Goal: Task Accomplishment & Management: Use online tool/utility

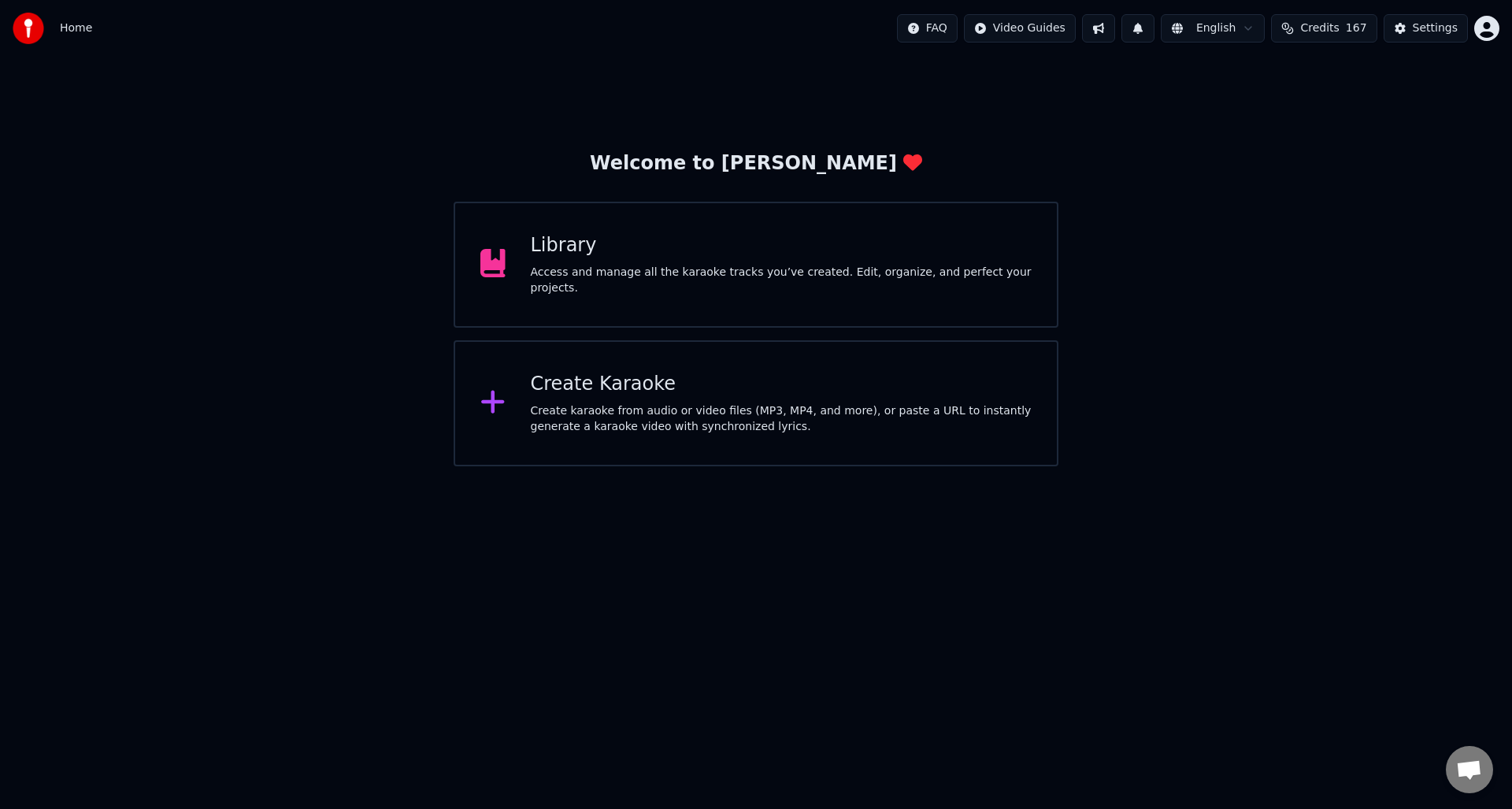
click at [644, 397] on div "Create Karaoke" at bounding box center [781, 385] width 502 height 26
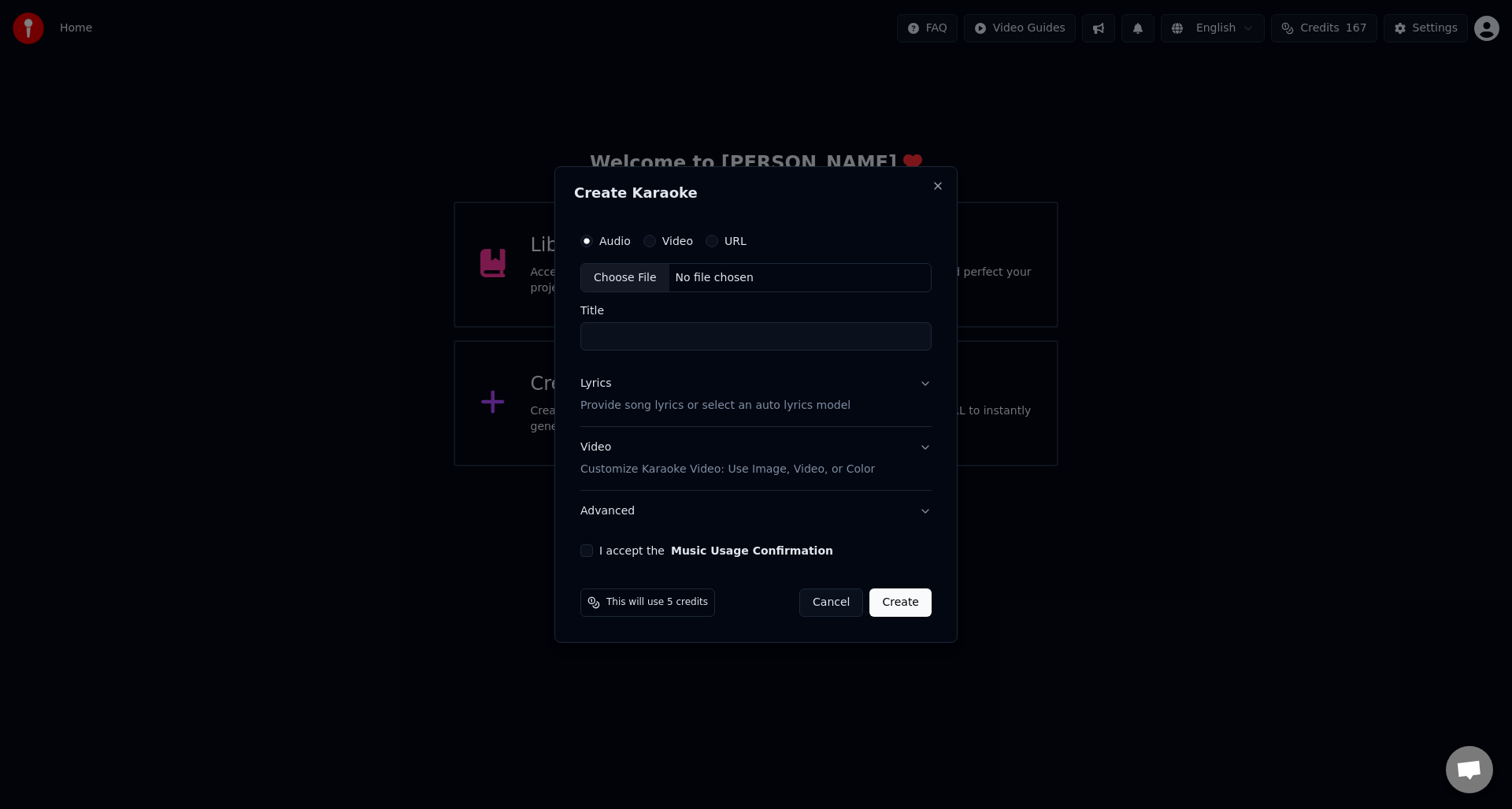
click at [617, 235] on label "Audio" at bounding box center [615, 240] width 31 height 11
click at [593, 235] on button "Audio" at bounding box center [586, 240] width 13 height 13
click at [618, 274] on div "Choose File" at bounding box center [626, 278] width 89 height 29
type input "**********"
click at [601, 406] on p "Provide song lyrics or select an auto lyrics model" at bounding box center [712, 406] width 271 height 16
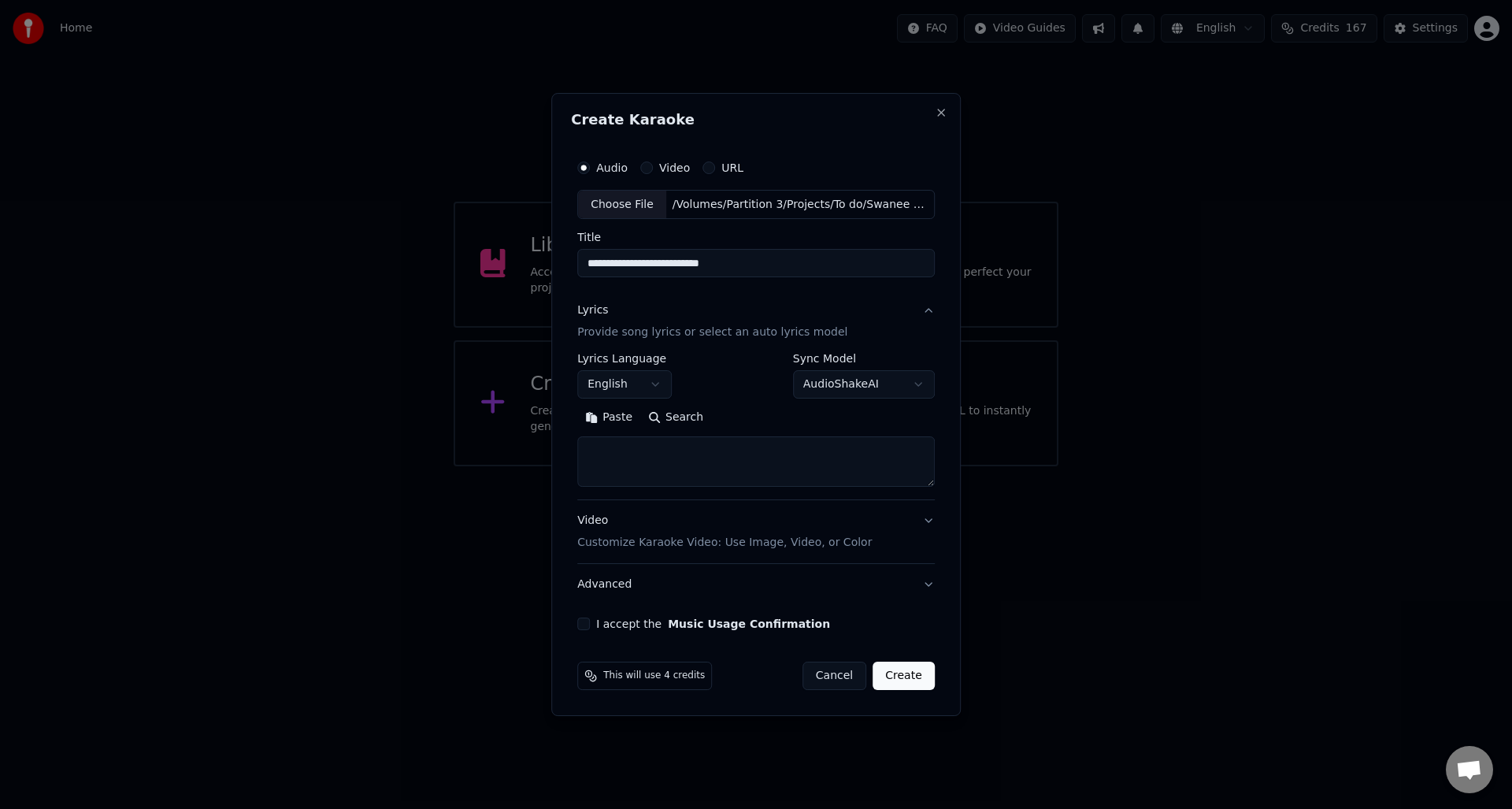
click at [604, 446] on textarea at bounding box center [756, 462] width 357 height 50
paste textarea "**********"
type textarea "**********"
click at [586, 624] on button "I accept the Music Usage Confirmation" at bounding box center [583, 623] width 13 height 13
click at [901, 669] on button "Create" at bounding box center [903, 675] width 62 height 29
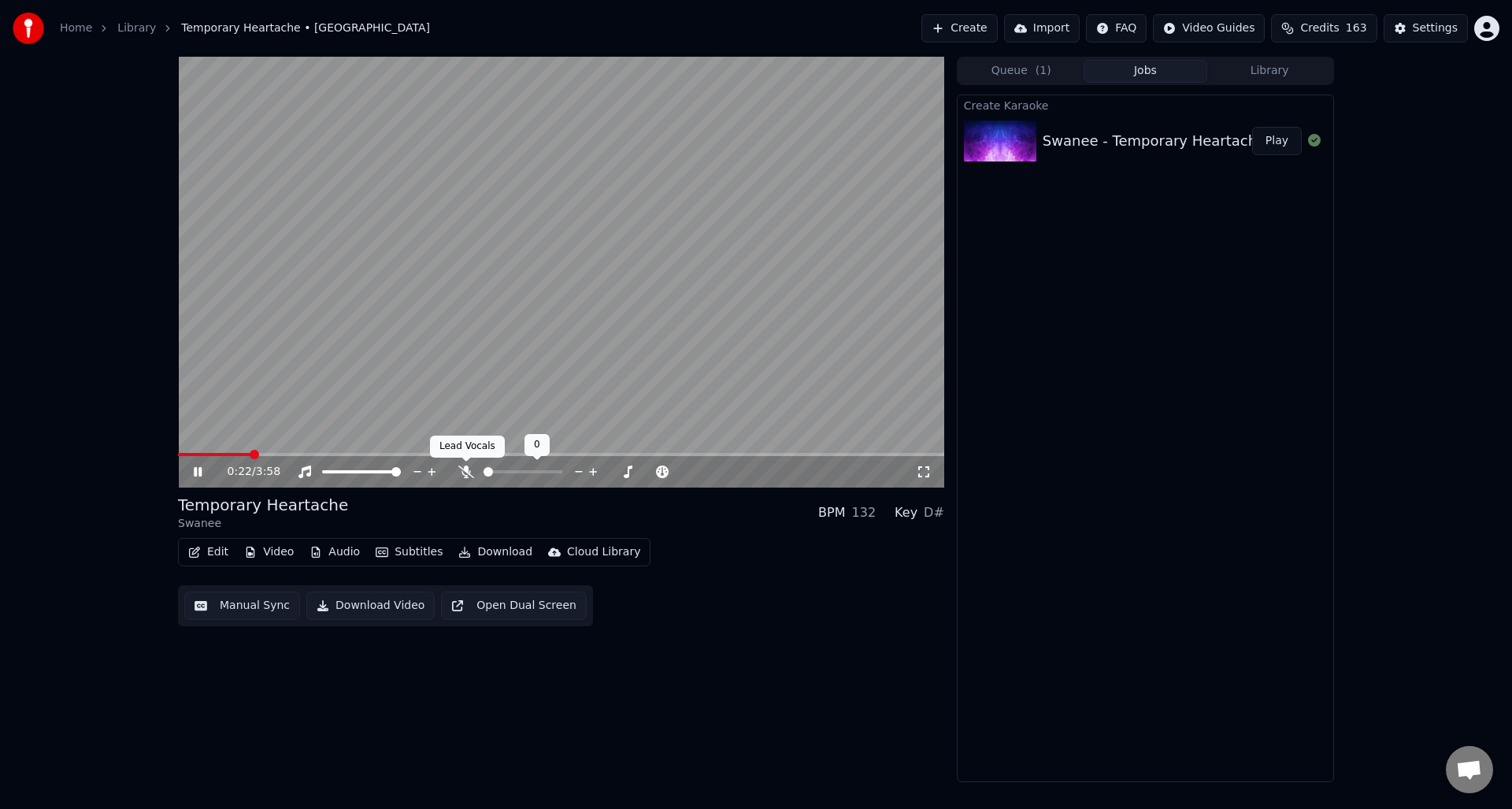
click at [466, 472] on icon at bounding box center [466, 471] width 16 height 13
click at [241, 607] on button "Manual Sync" at bounding box center [242, 605] width 116 height 29
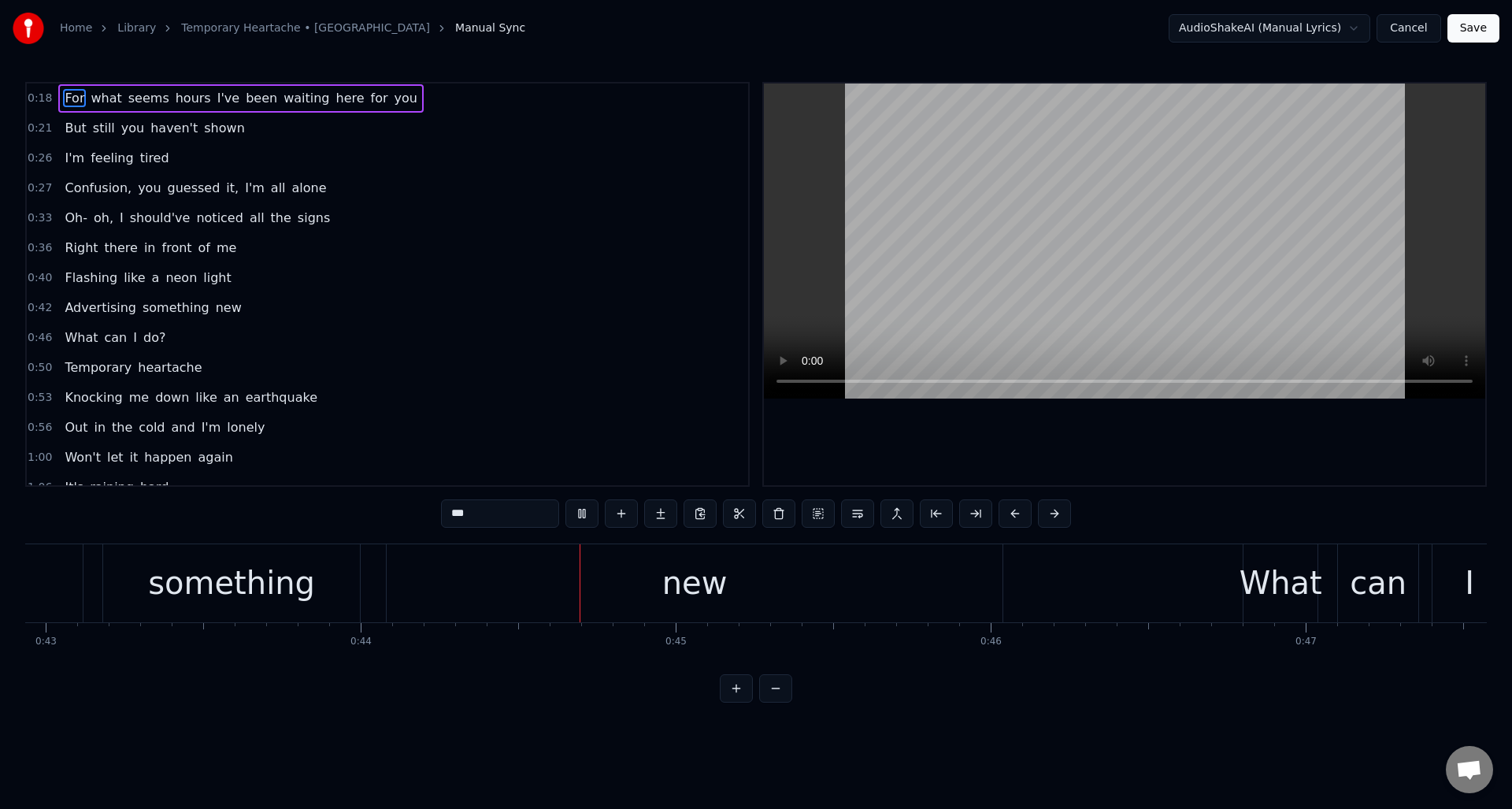
scroll to position [0, 13854]
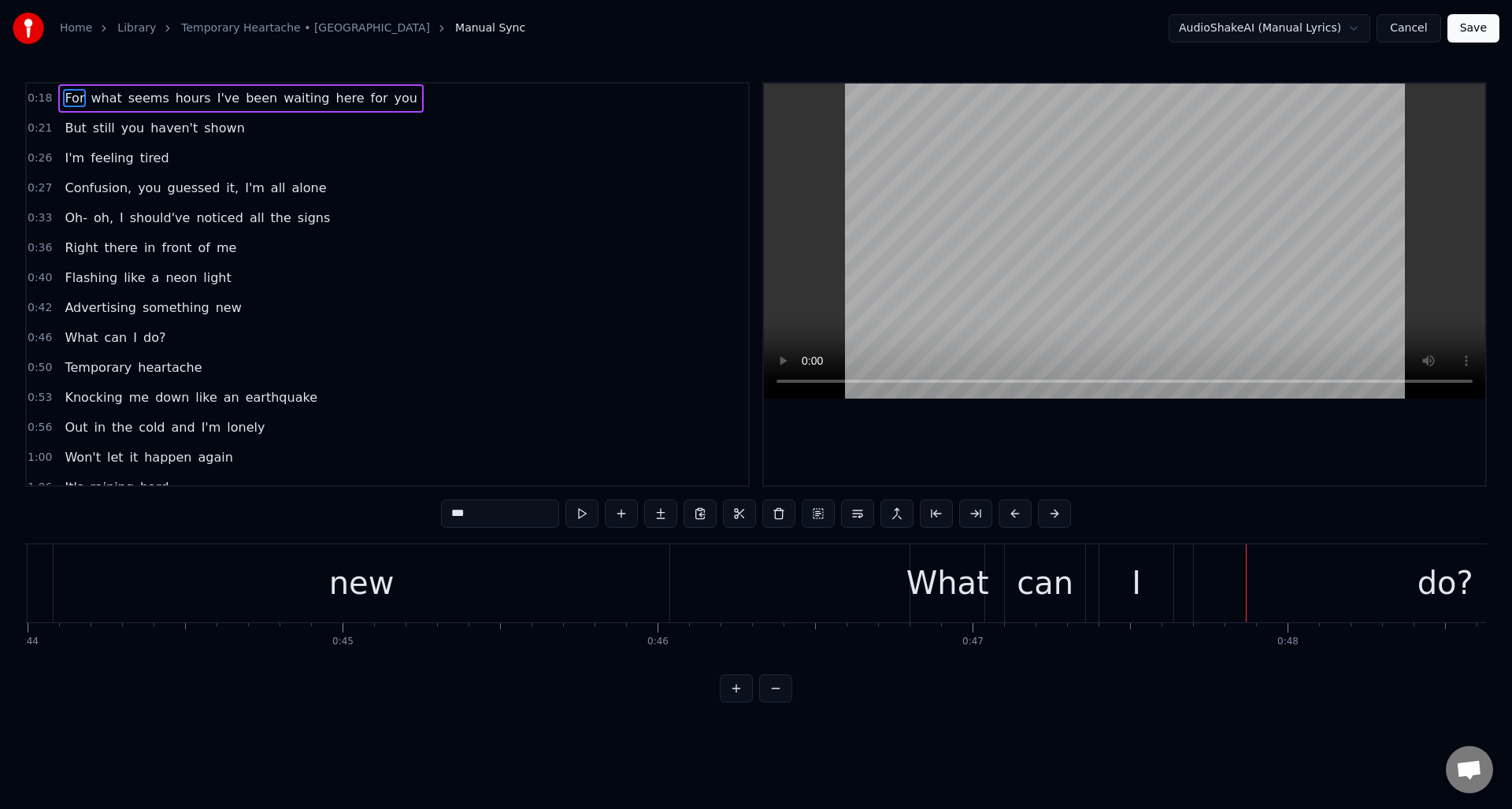
click at [927, 574] on div "What" at bounding box center [947, 583] width 83 height 47
type input "****"
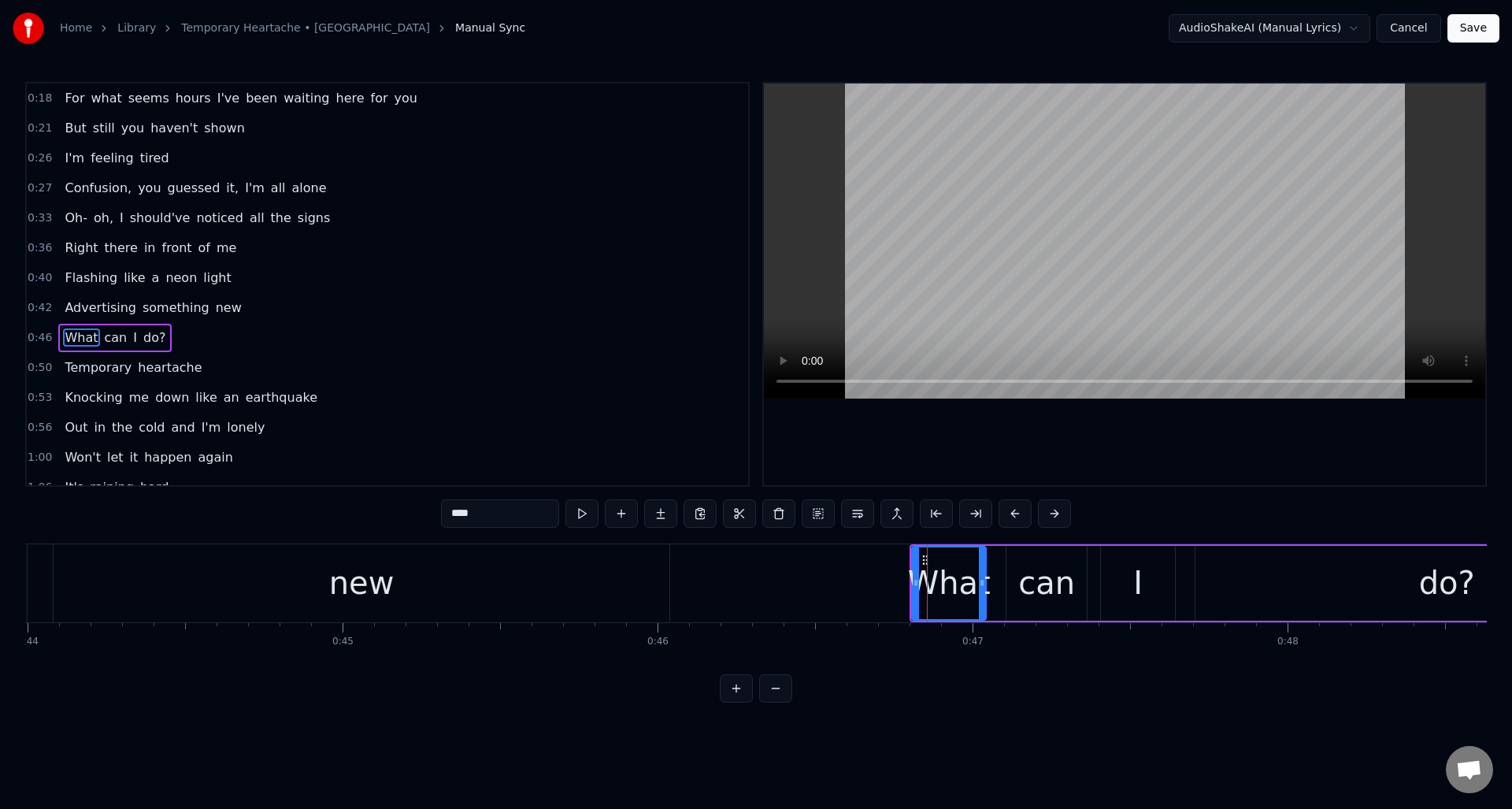
scroll to position [53, 0]
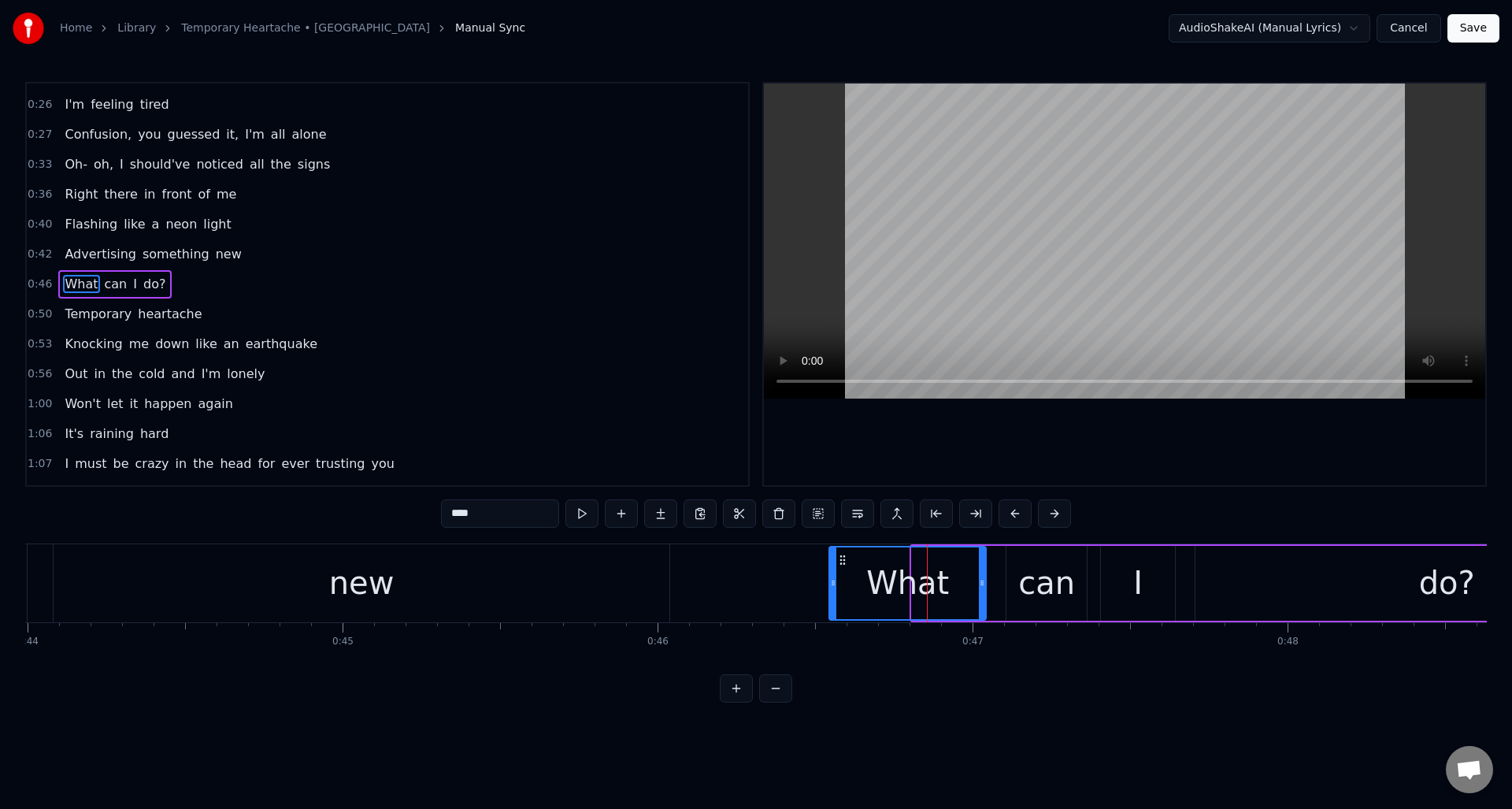
drag, startPoint x: 915, startPoint y: 576, endPoint x: 832, endPoint y: 578, distance: 83.0
click at [832, 578] on icon at bounding box center [833, 583] width 6 height 13
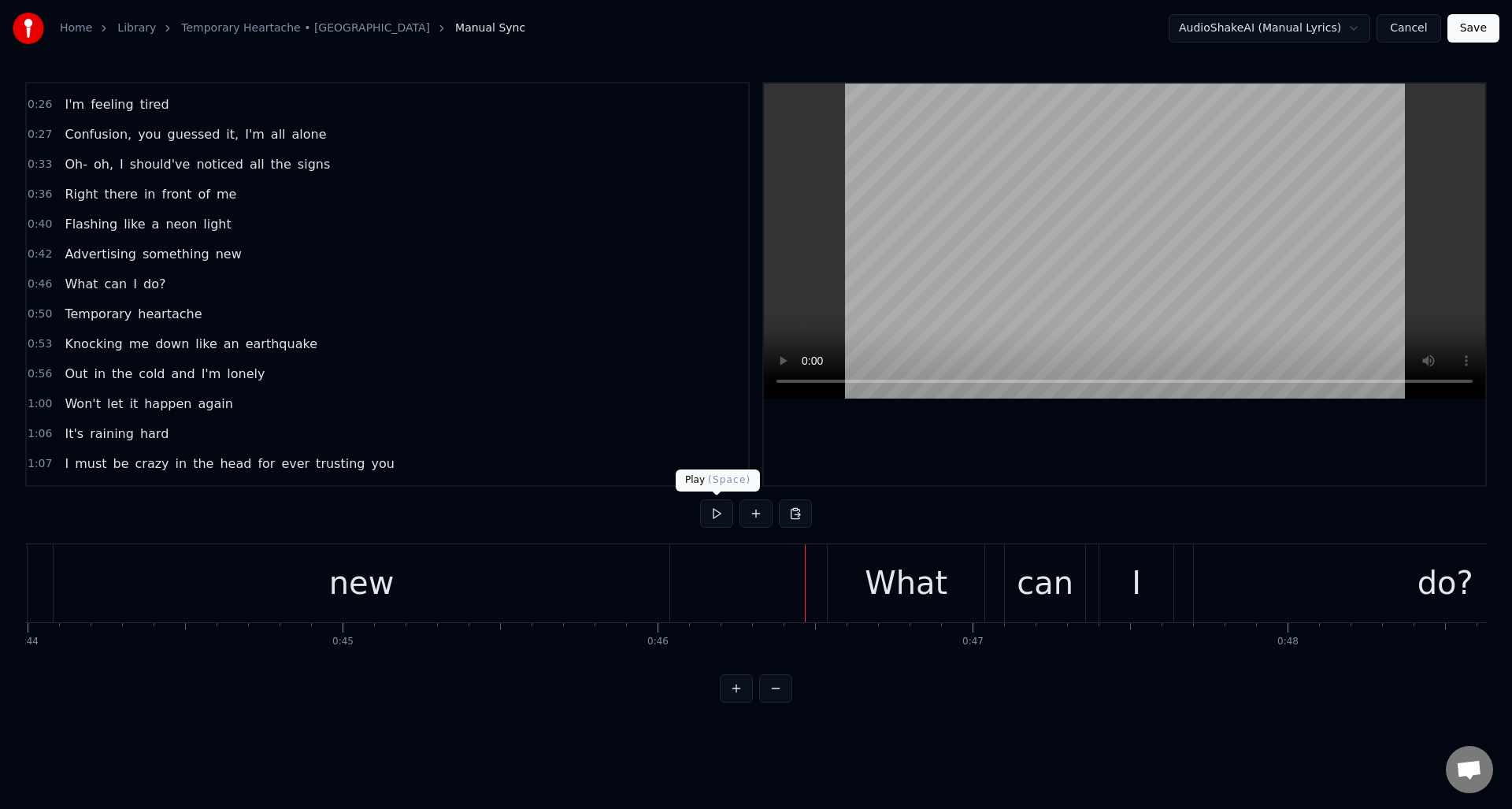
click at [719, 514] on button at bounding box center [716, 513] width 33 height 29
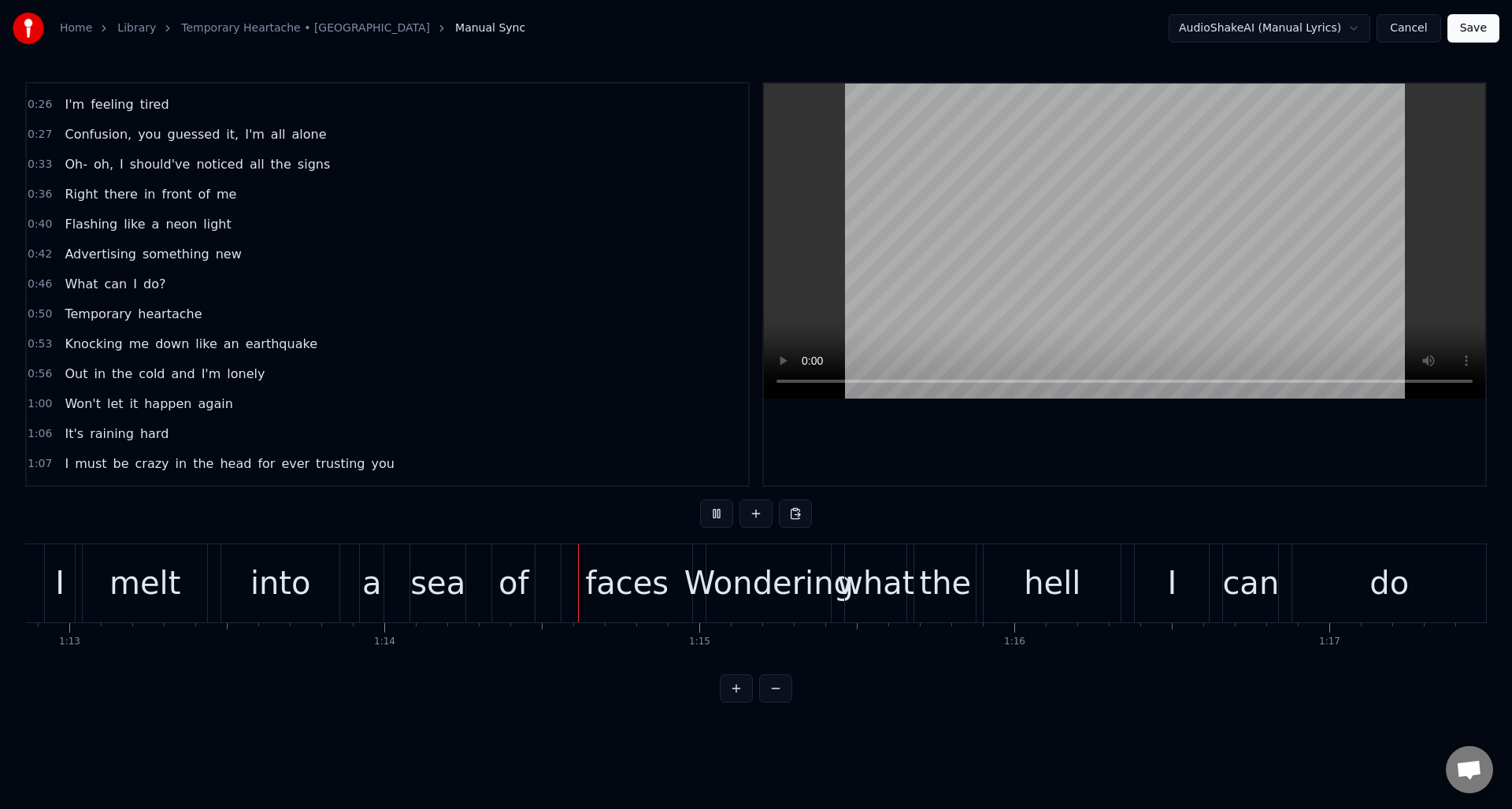
scroll to position [0, 23233]
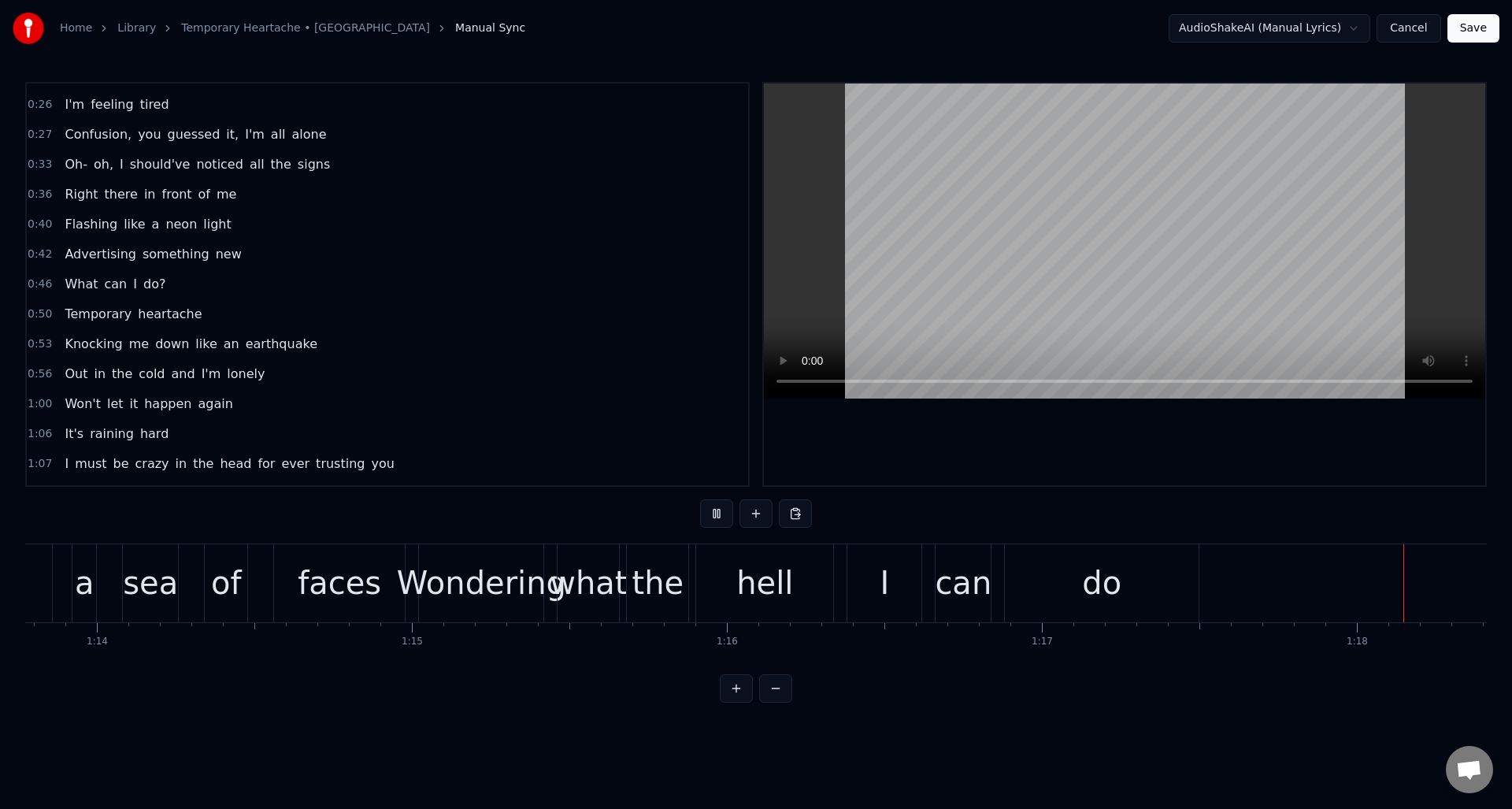
click at [719, 515] on button at bounding box center [716, 513] width 33 height 29
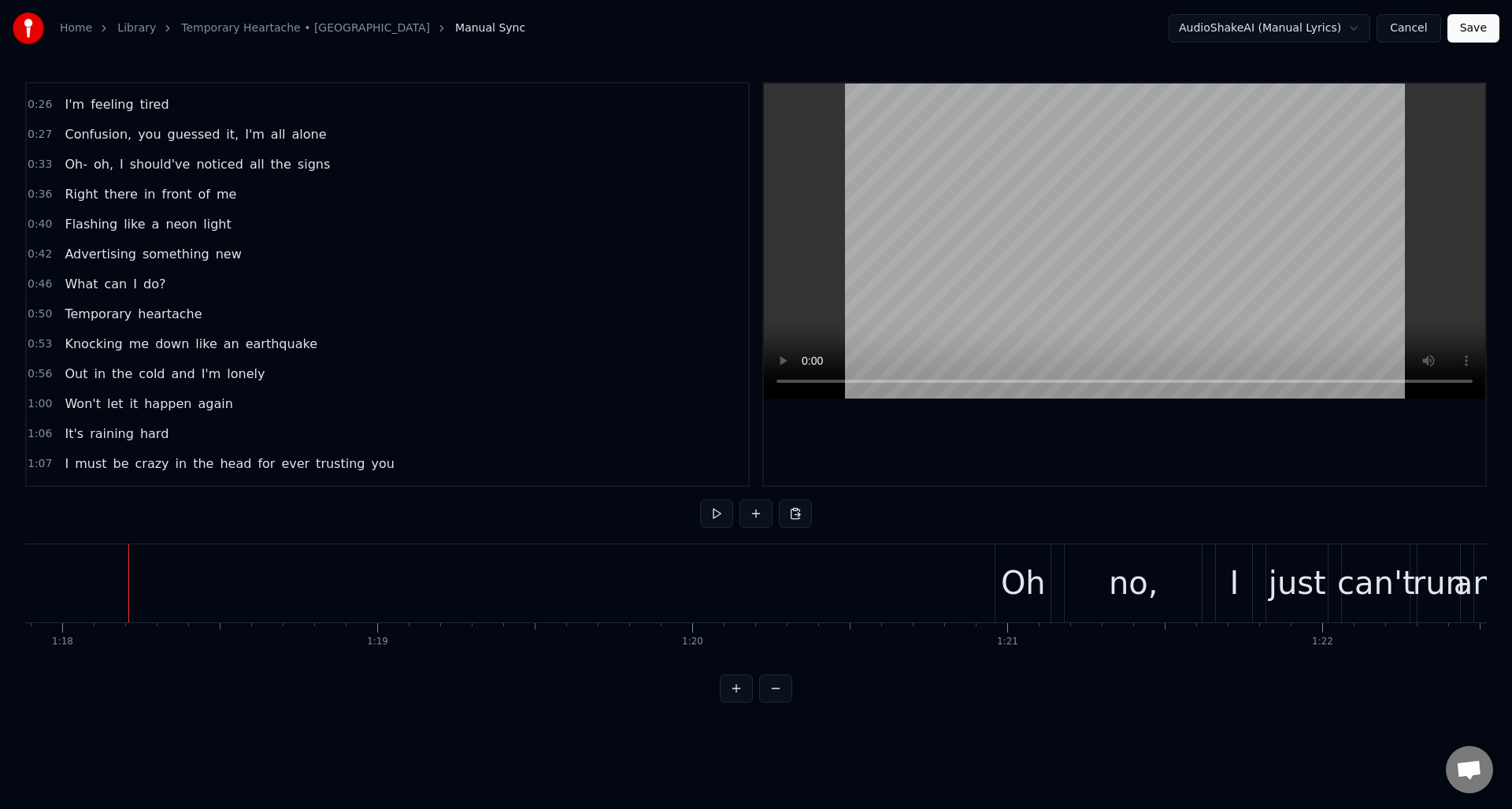
scroll to position [0, 24551]
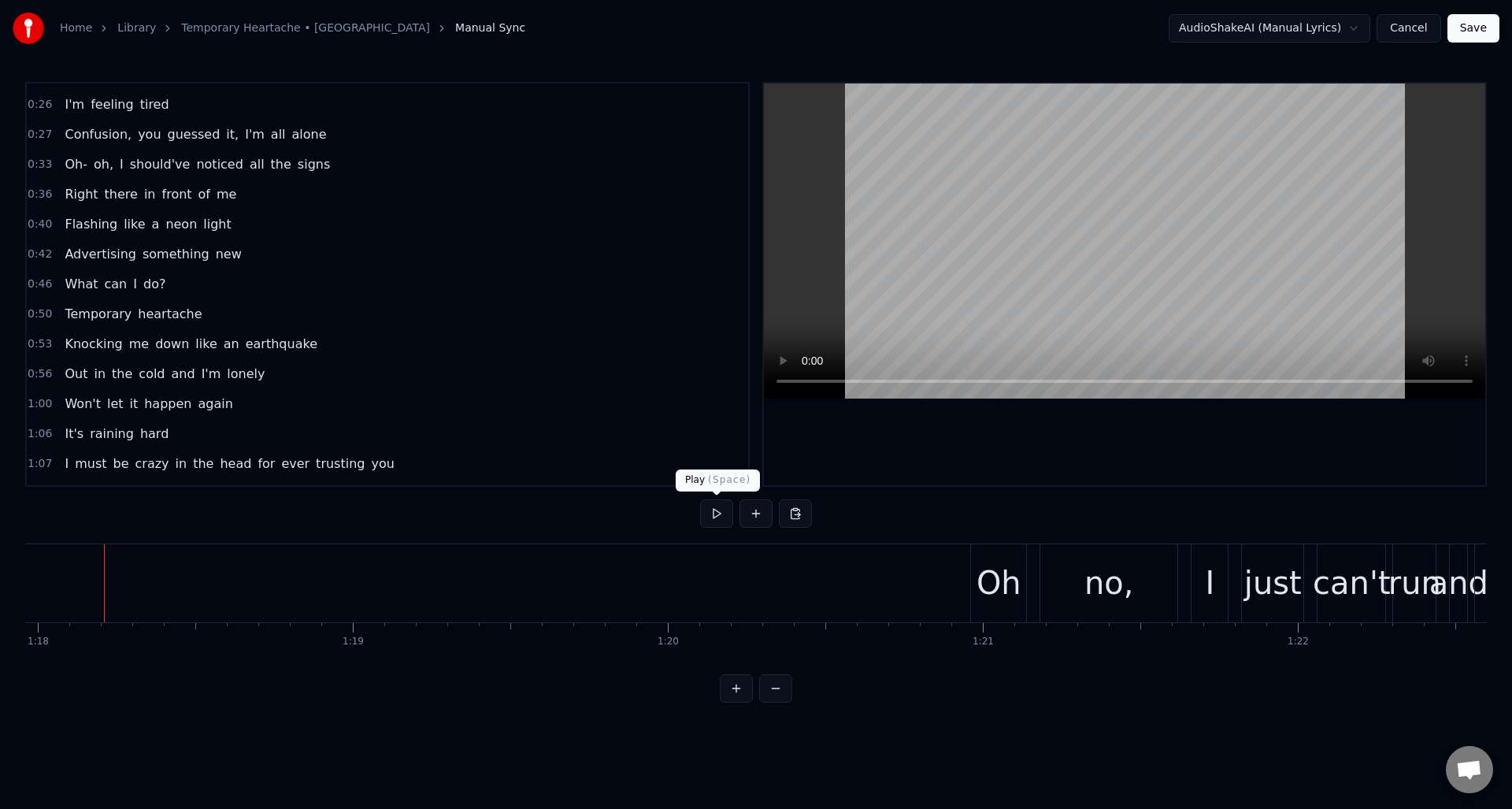
click at [715, 514] on button at bounding box center [716, 513] width 33 height 29
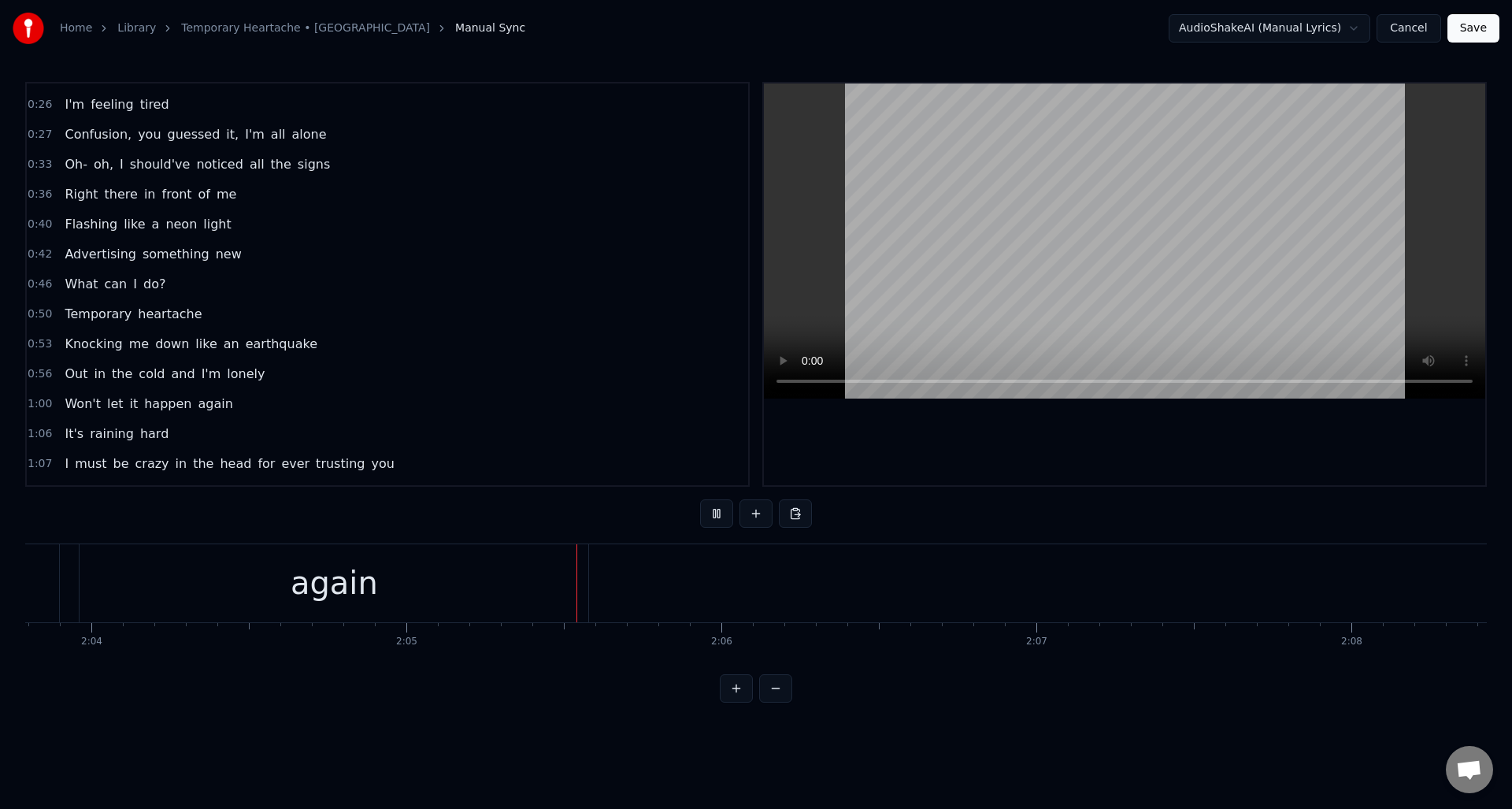
scroll to position [0, 39272]
click at [715, 514] on button at bounding box center [716, 513] width 33 height 29
click at [711, 513] on button at bounding box center [716, 513] width 33 height 29
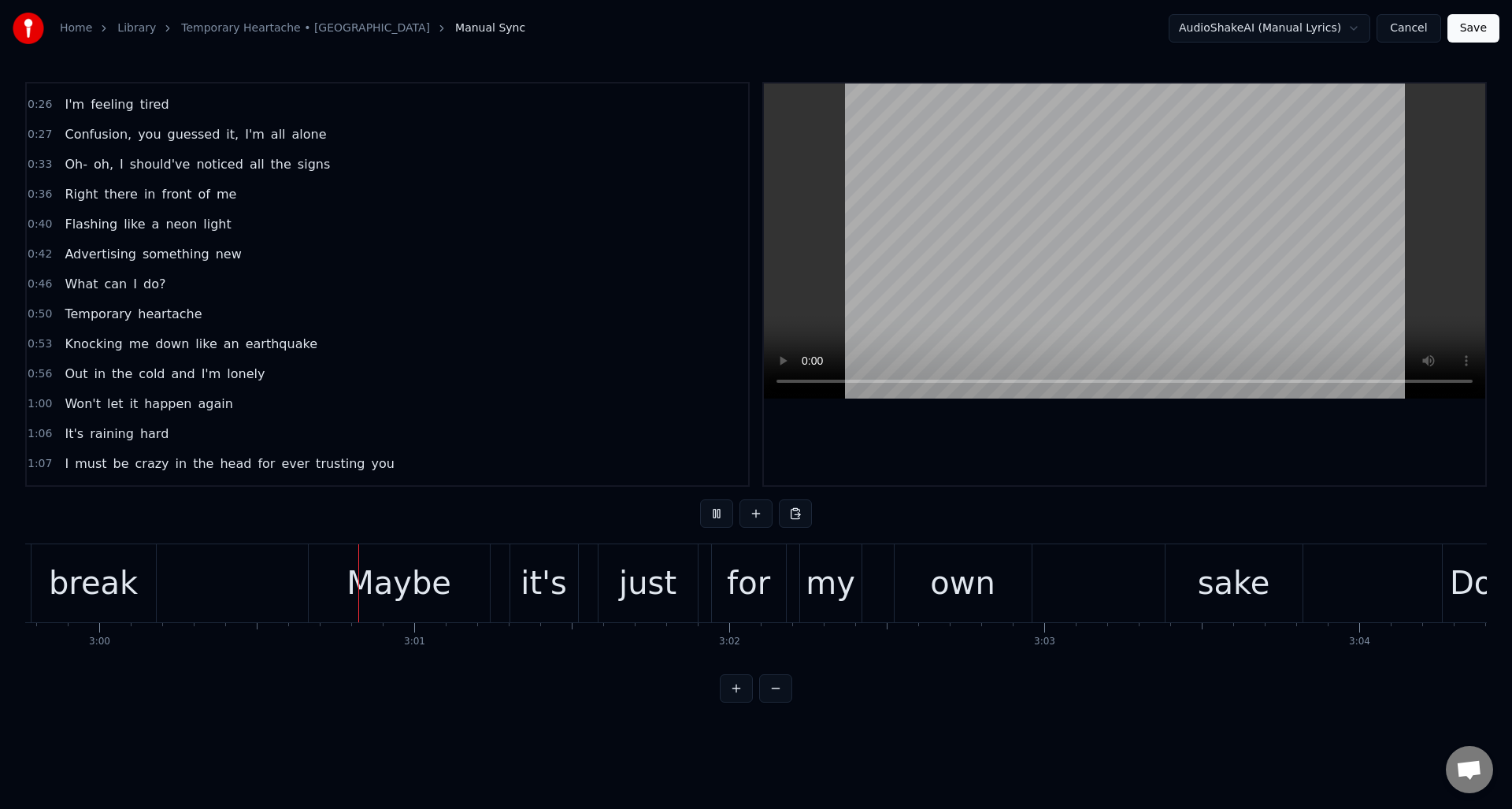
scroll to position [0, 56673]
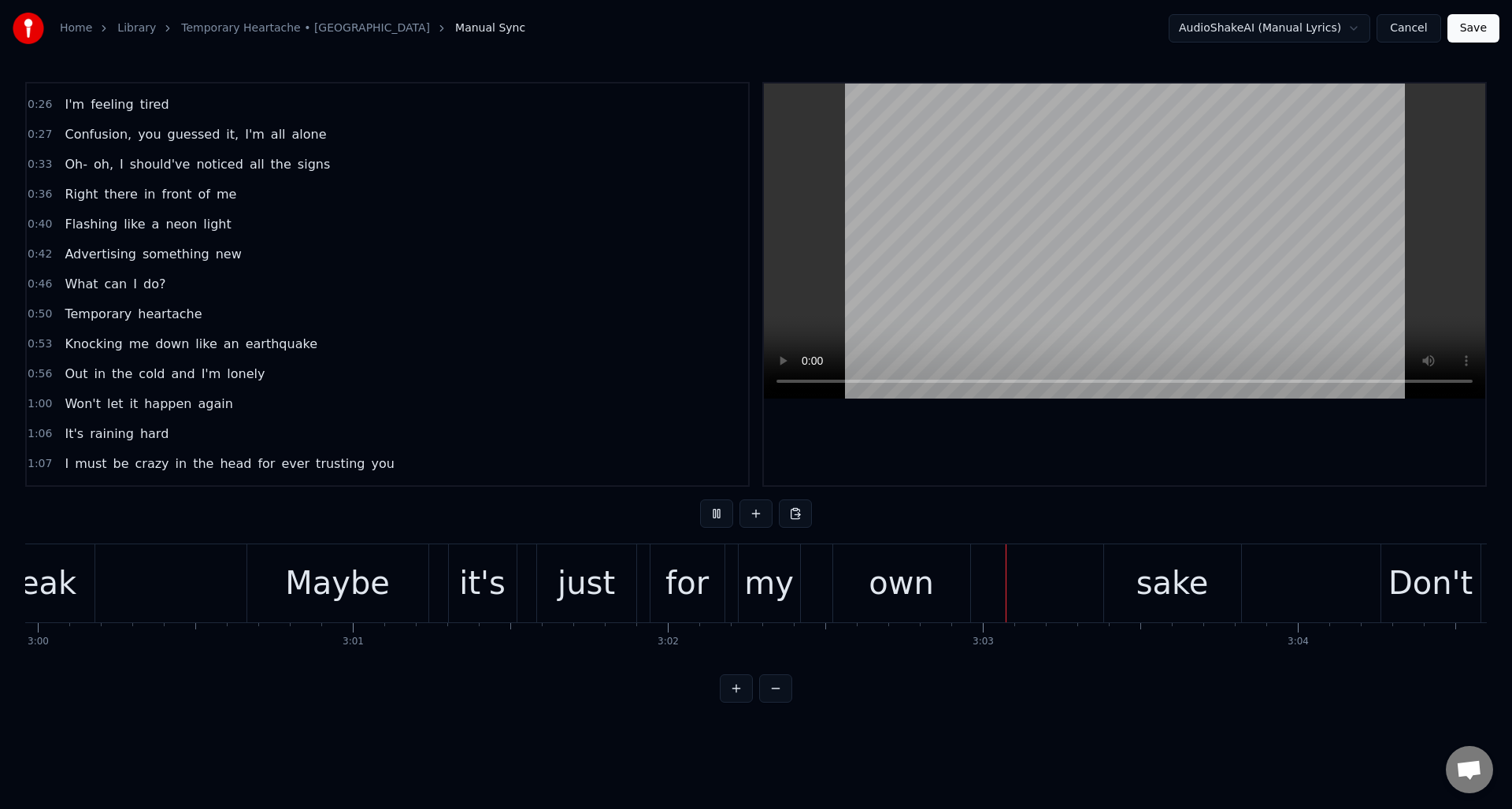
click at [719, 513] on button at bounding box center [716, 513] width 33 height 29
click at [1143, 578] on div "sake" at bounding box center [1173, 583] width 73 height 47
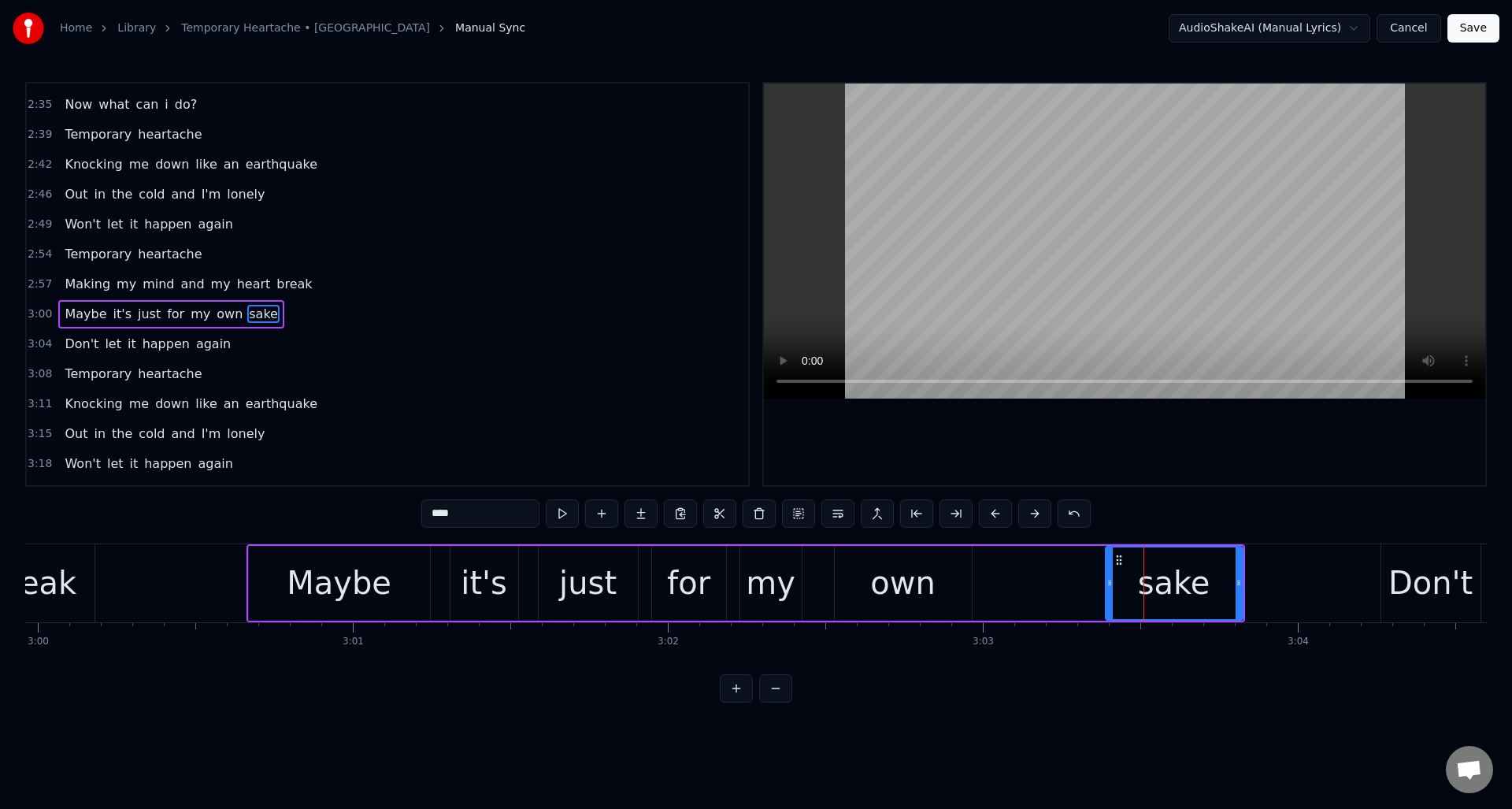
scroll to position [981, 0]
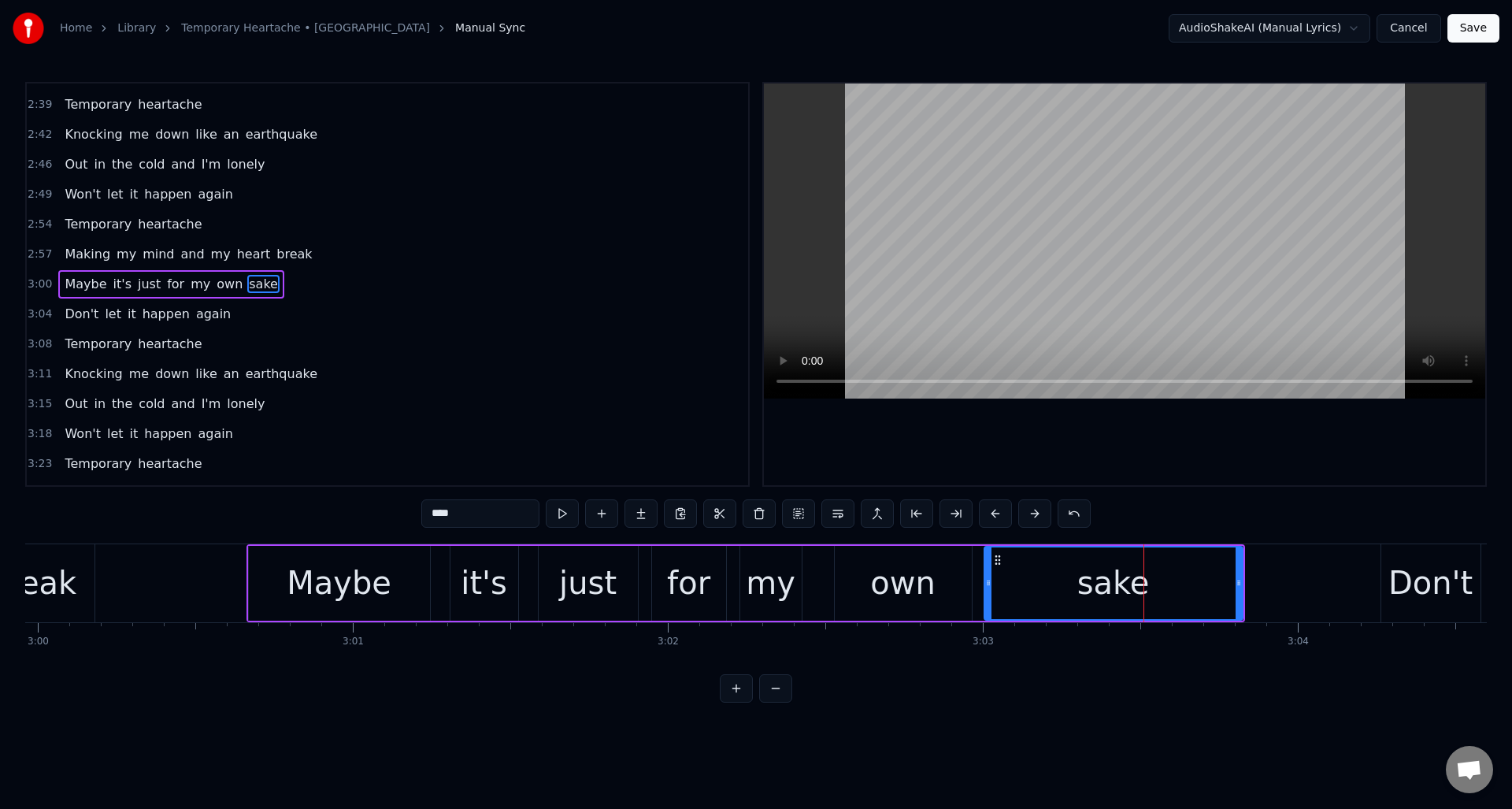
drag, startPoint x: 1110, startPoint y: 574, endPoint x: 989, endPoint y: 575, distance: 121.0
click at [989, 575] on div at bounding box center [988, 583] width 6 height 72
click at [563, 514] on button at bounding box center [563, 513] width 33 height 29
drag, startPoint x: 988, startPoint y: 588, endPoint x: 1090, endPoint y: 588, distance: 102.0
click at [1090, 588] on icon at bounding box center [1090, 583] width 6 height 13
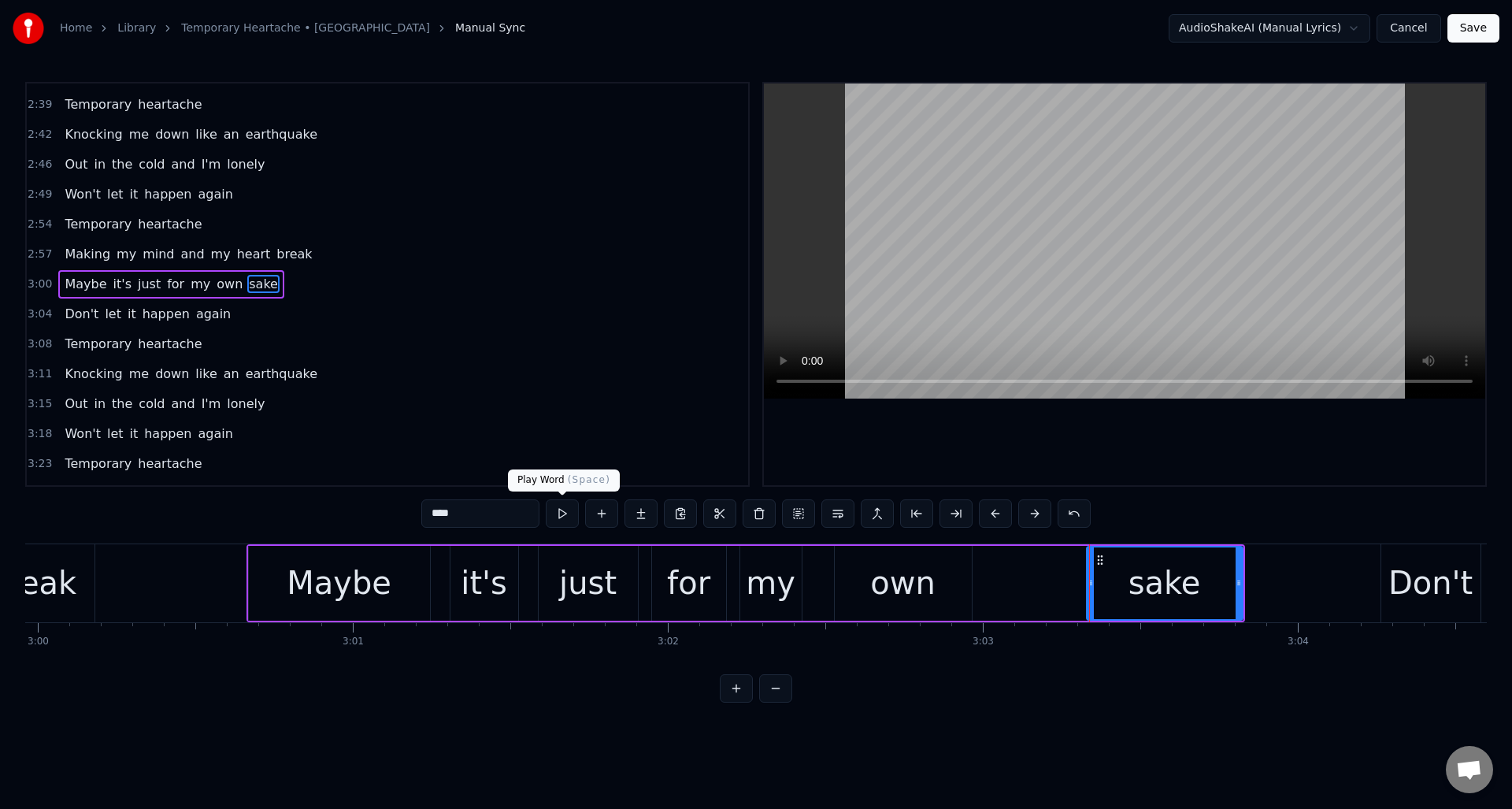
click at [562, 511] on button at bounding box center [563, 513] width 33 height 29
drag, startPoint x: 941, startPoint y: 577, endPoint x: 972, endPoint y: 580, distance: 31.1
click at [941, 577] on div "own" at bounding box center [902, 584] width 137 height 75
type input "***"
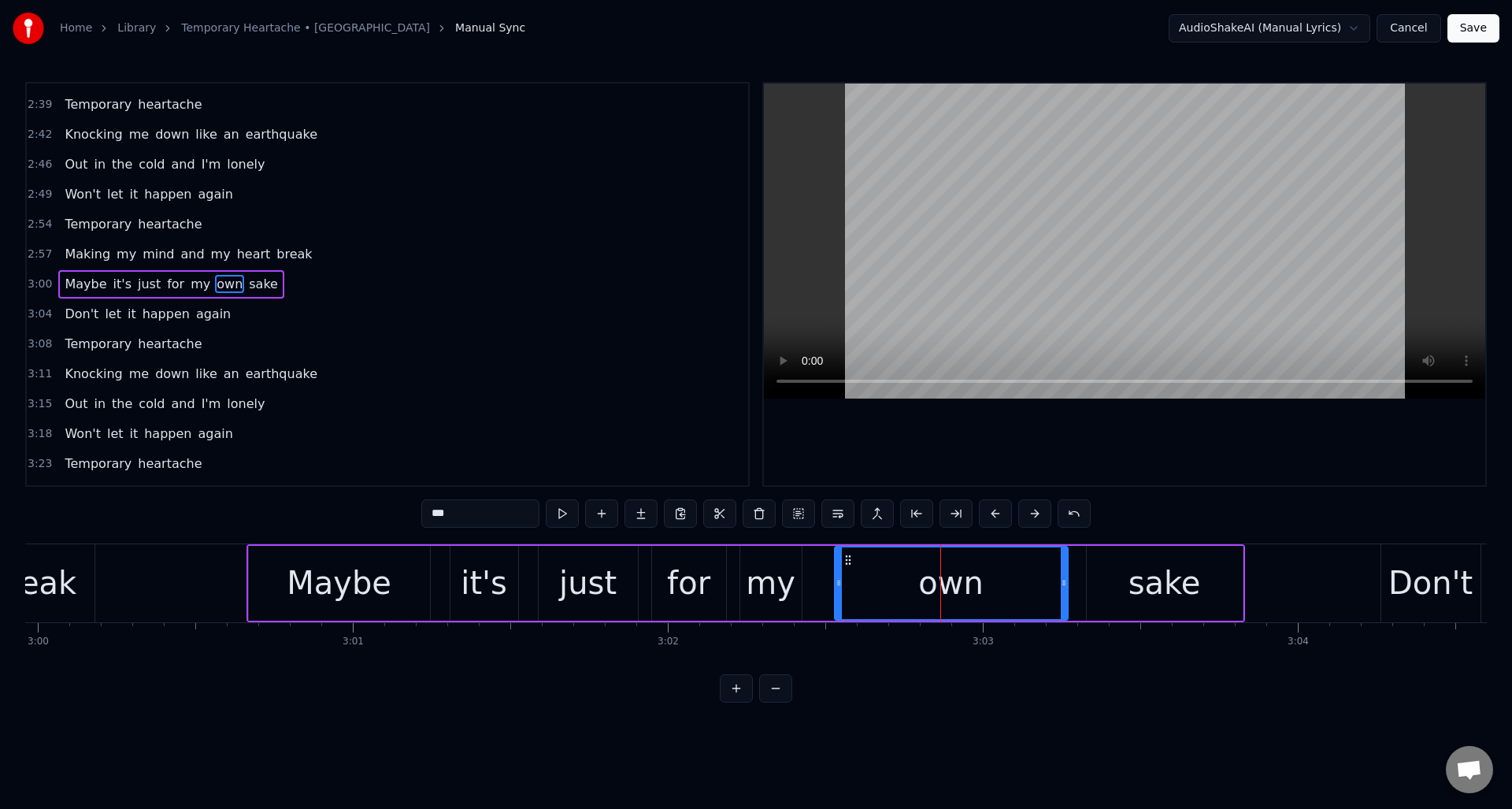
drag, startPoint x: 970, startPoint y: 577, endPoint x: 1066, endPoint y: 577, distance: 96.0
click at [1066, 577] on icon at bounding box center [1063, 583] width 6 height 13
click at [563, 517] on button at bounding box center [563, 513] width 33 height 29
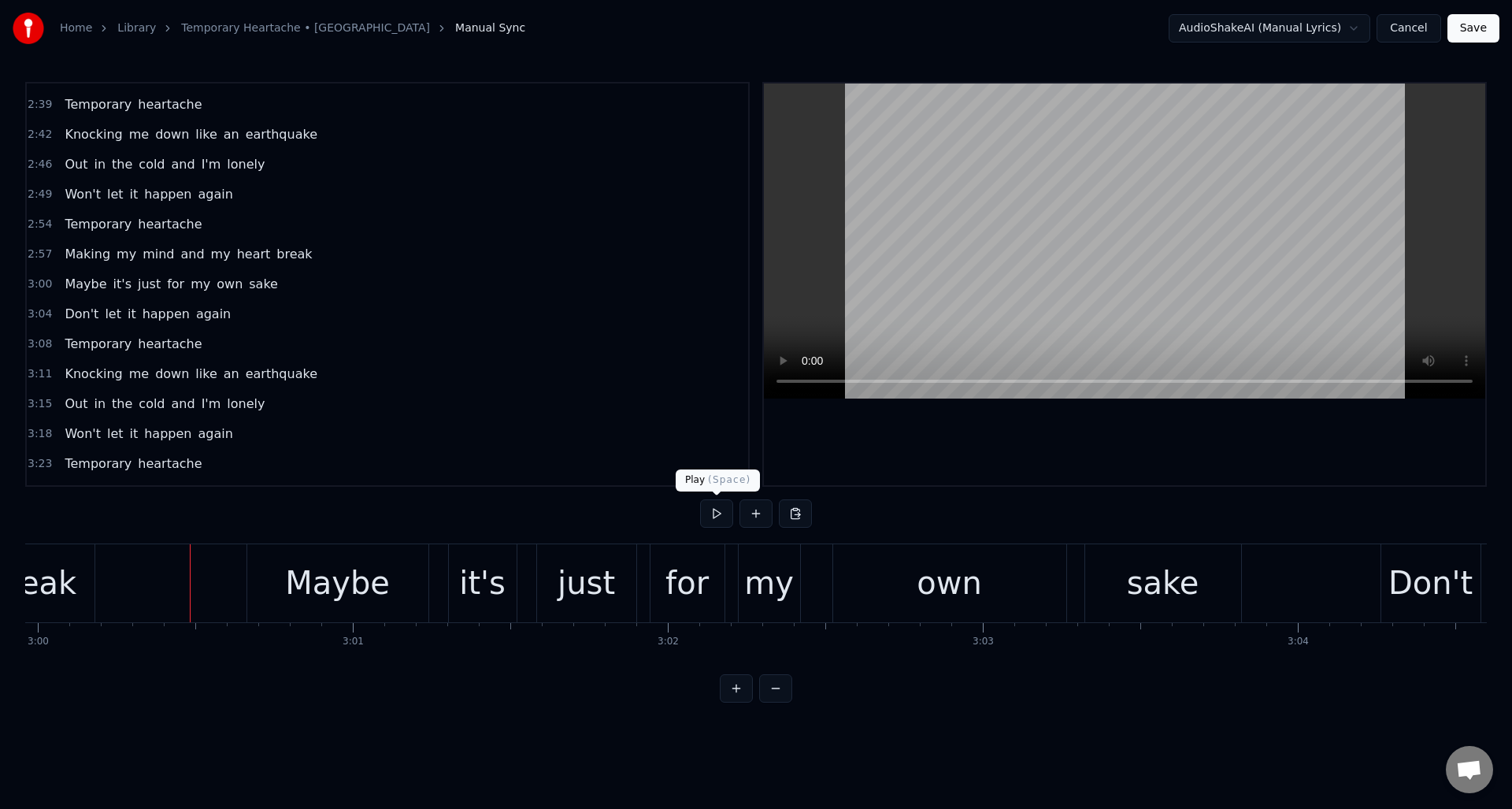
click at [719, 518] on button at bounding box center [716, 513] width 33 height 29
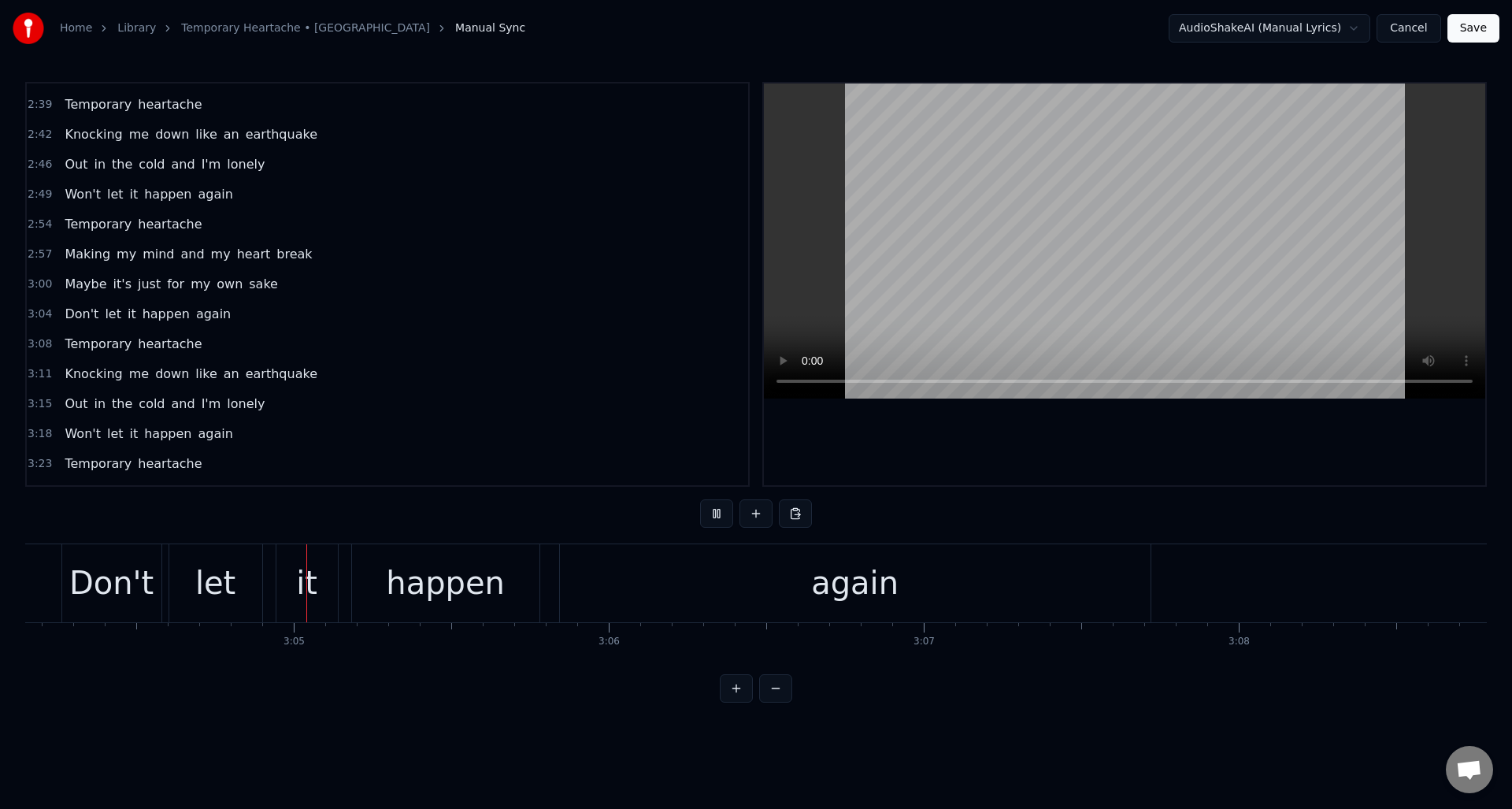
scroll to position [0, 57992]
click at [719, 518] on button at bounding box center [716, 513] width 33 height 29
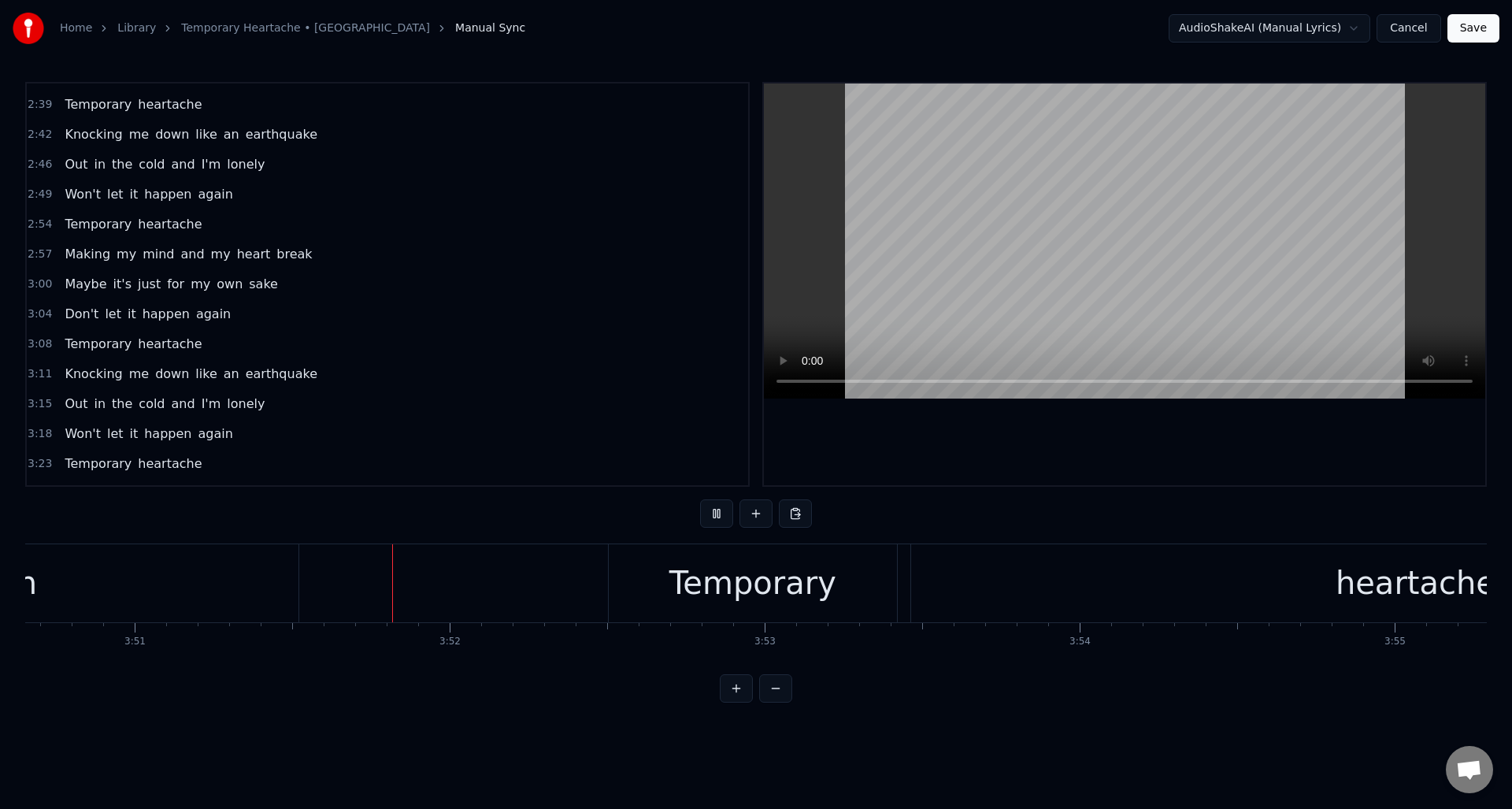
scroll to position [0, 72721]
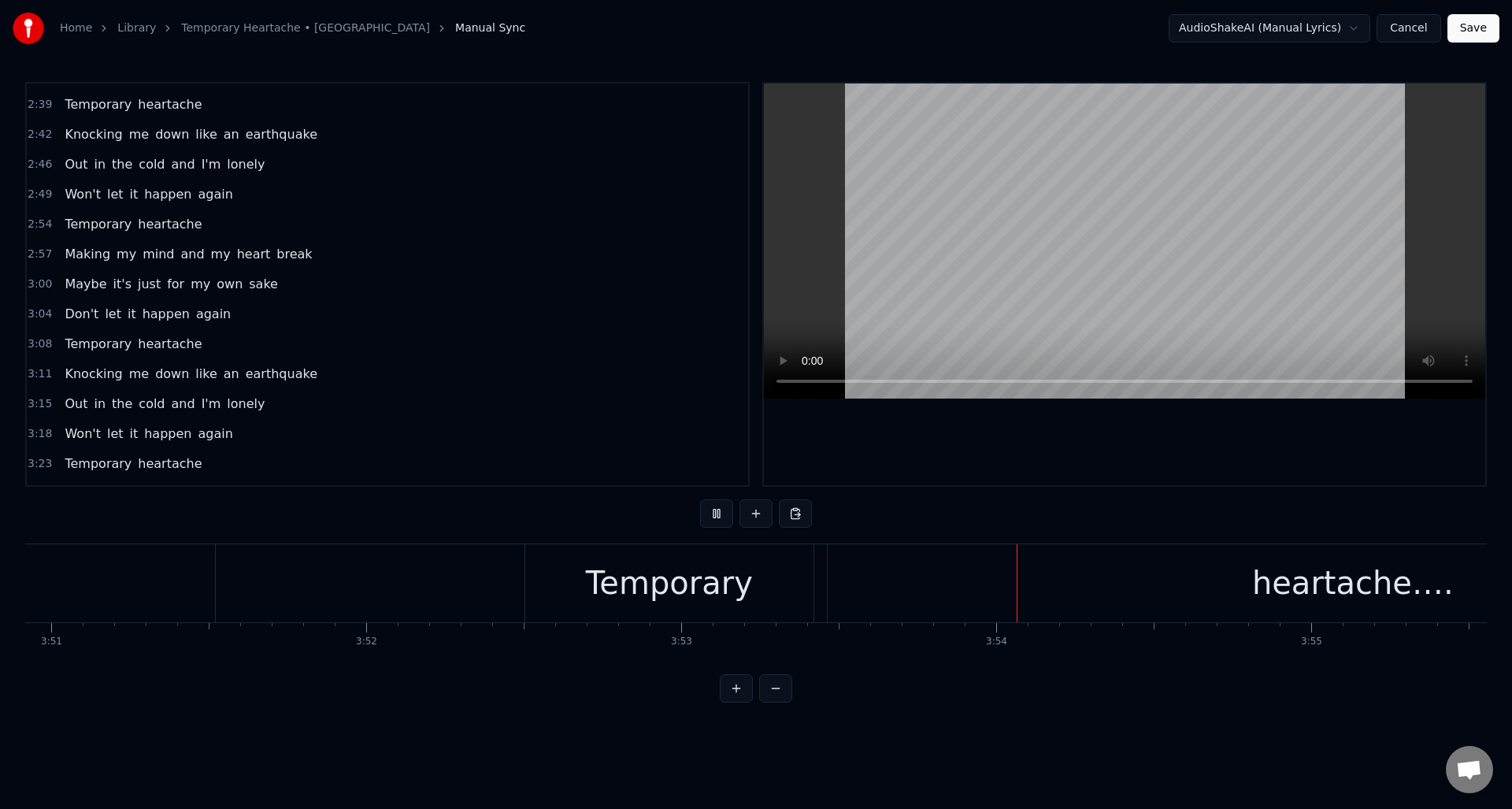
click at [719, 518] on button at bounding box center [716, 513] width 33 height 29
click at [980, 591] on div "heartache…." at bounding box center [1353, 583] width 1051 height 78
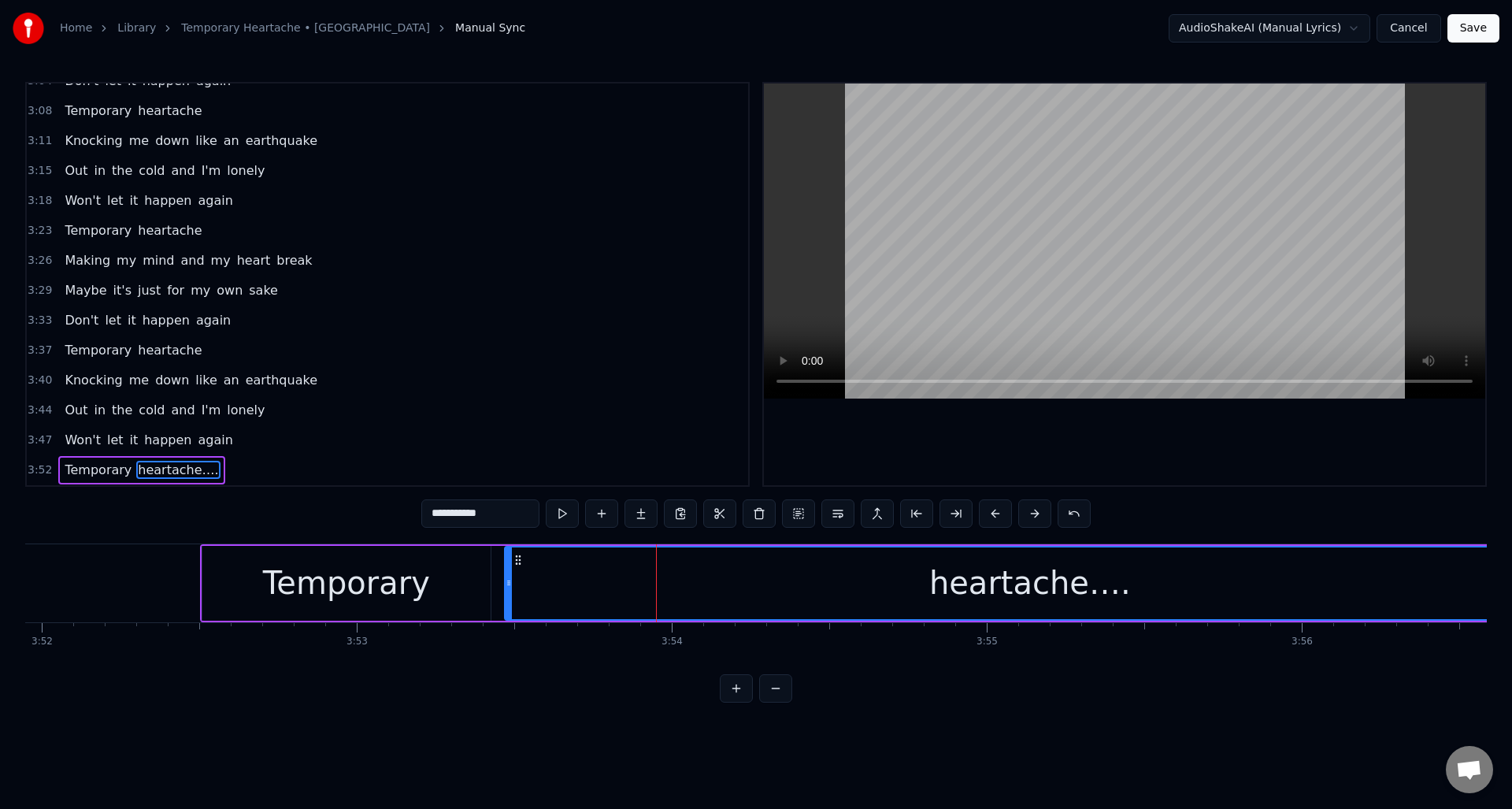
scroll to position [0, 73126]
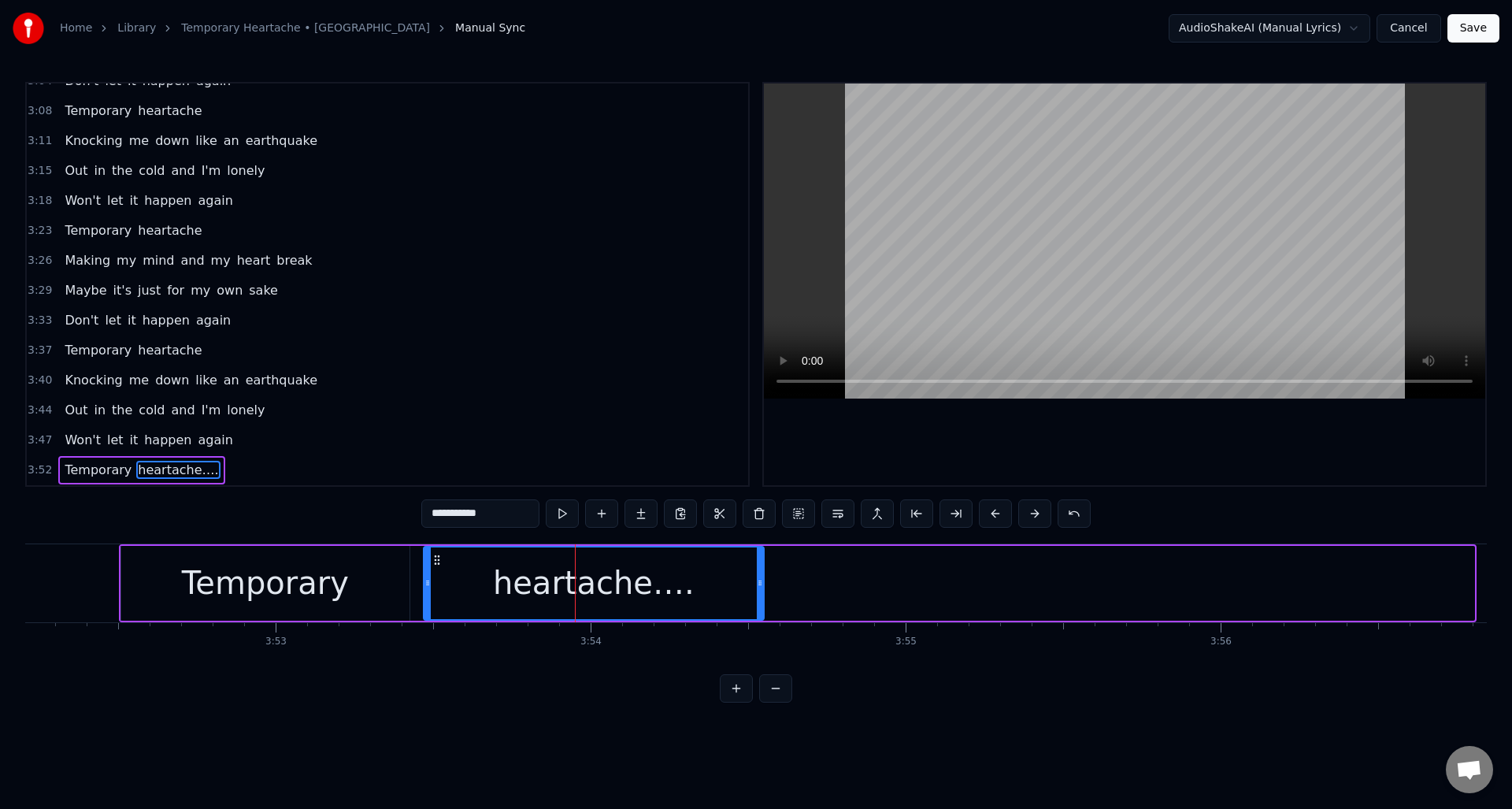
drag, startPoint x: 1469, startPoint y: 569, endPoint x: 758, endPoint y: 549, distance: 711.3
click at [758, 549] on div at bounding box center [759, 583] width 6 height 72
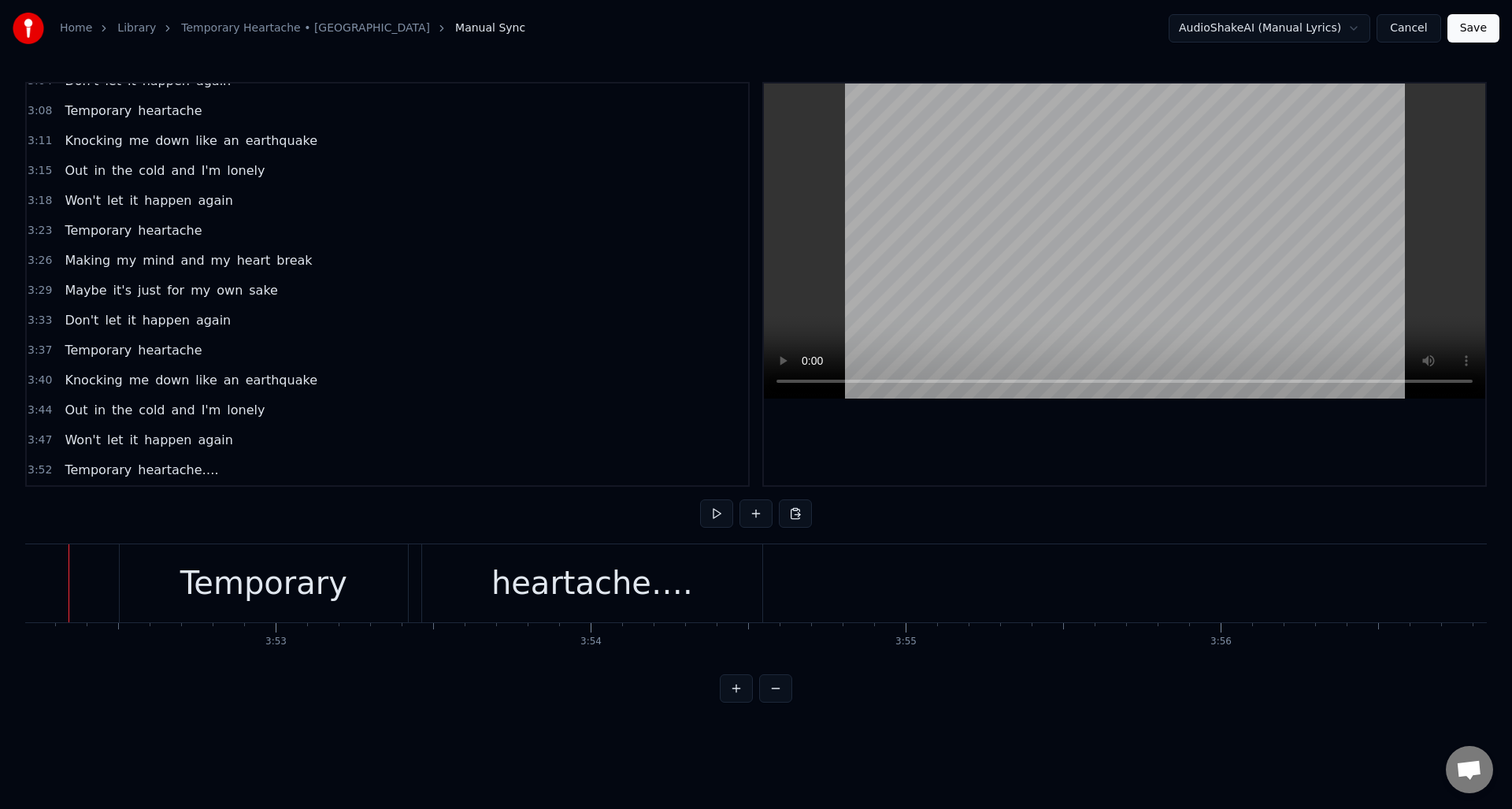
scroll to position [0, 73090]
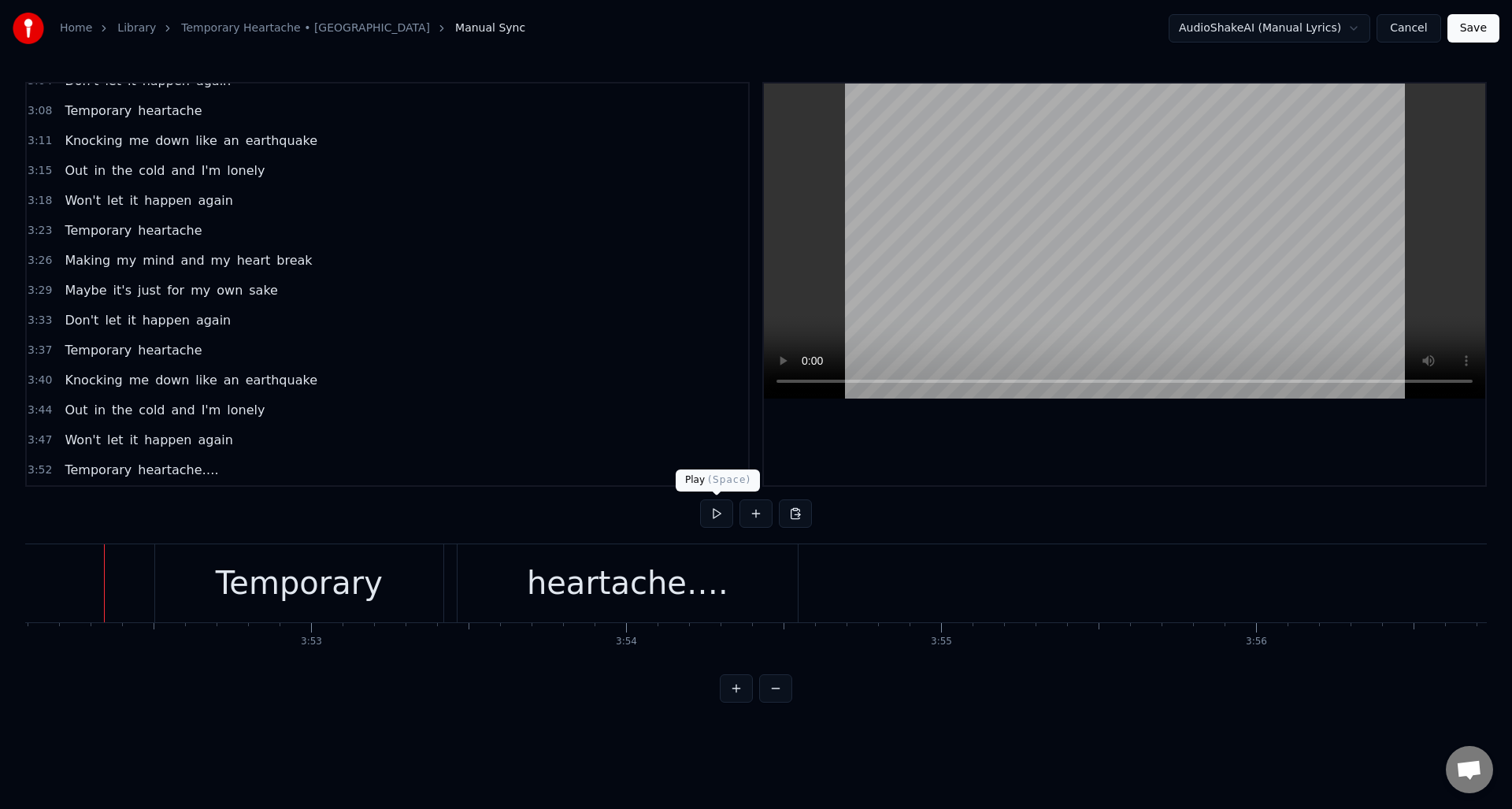
click at [715, 517] on button at bounding box center [716, 513] width 33 height 29
click at [724, 583] on div "heartache…." at bounding box center [628, 583] width 340 height 78
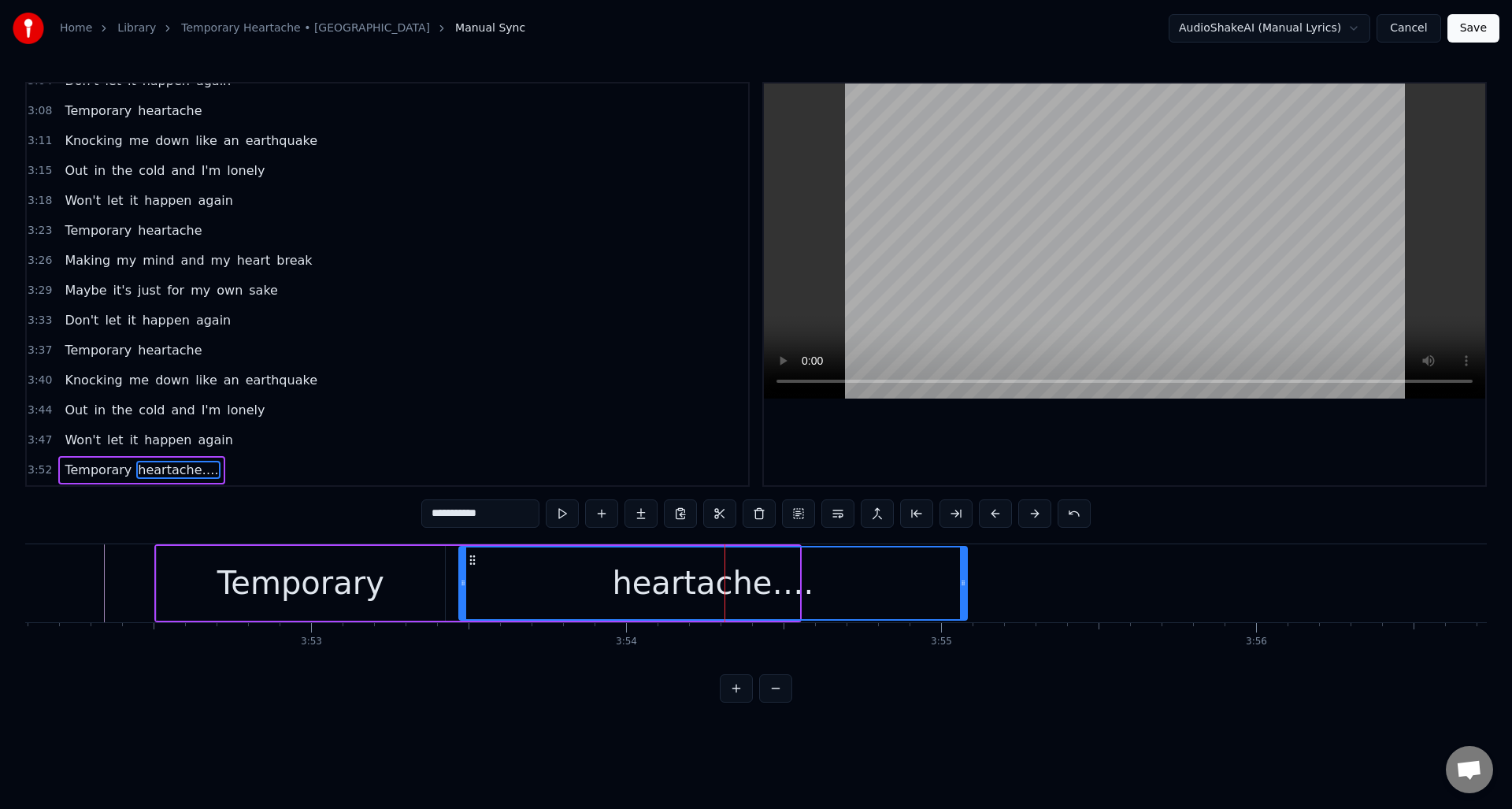
drag, startPoint x: 797, startPoint y: 582, endPoint x: 964, endPoint y: 579, distance: 167.0
click at [964, 579] on icon at bounding box center [963, 583] width 6 height 13
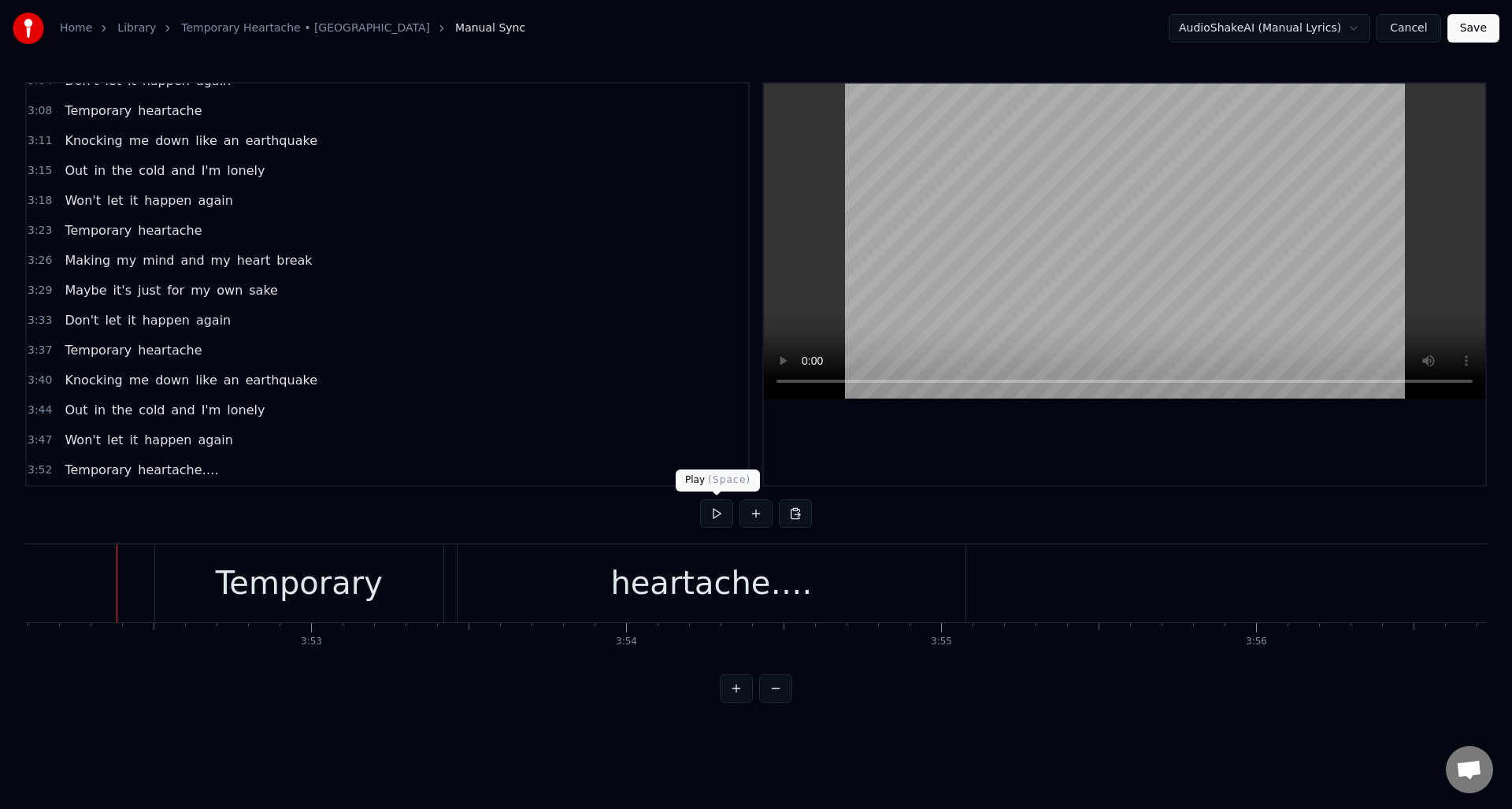
click at [713, 519] on button at bounding box center [716, 513] width 33 height 29
click at [1478, 30] on button "Save" at bounding box center [1473, 28] width 52 height 29
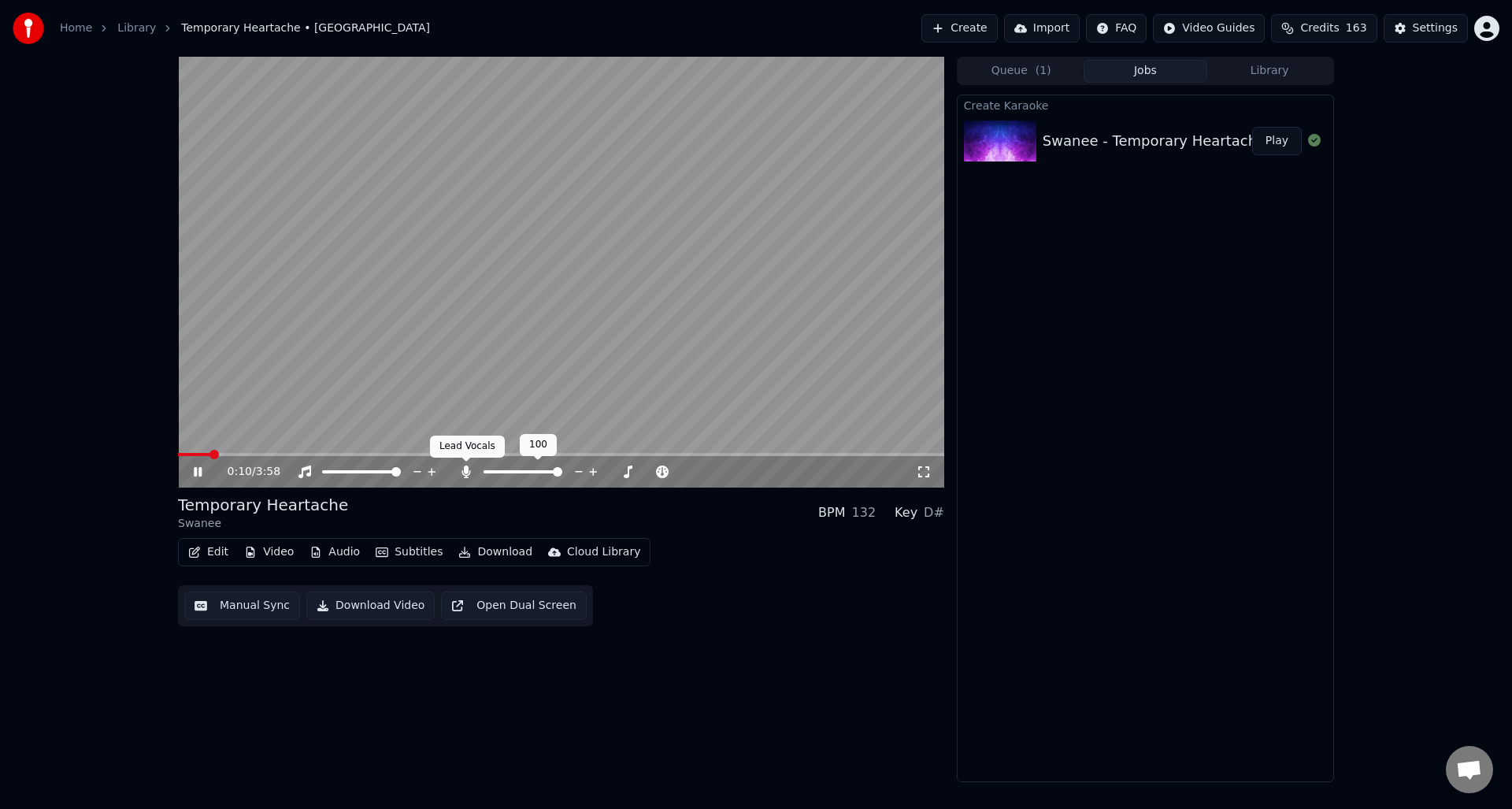
click at [463, 468] on icon at bounding box center [465, 471] width 9 height 13
click at [195, 467] on icon at bounding box center [198, 472] width 8 height 10
click at [228, 603] on button "Manual Sync" at bounding box center [242, 605] width 116 height 29
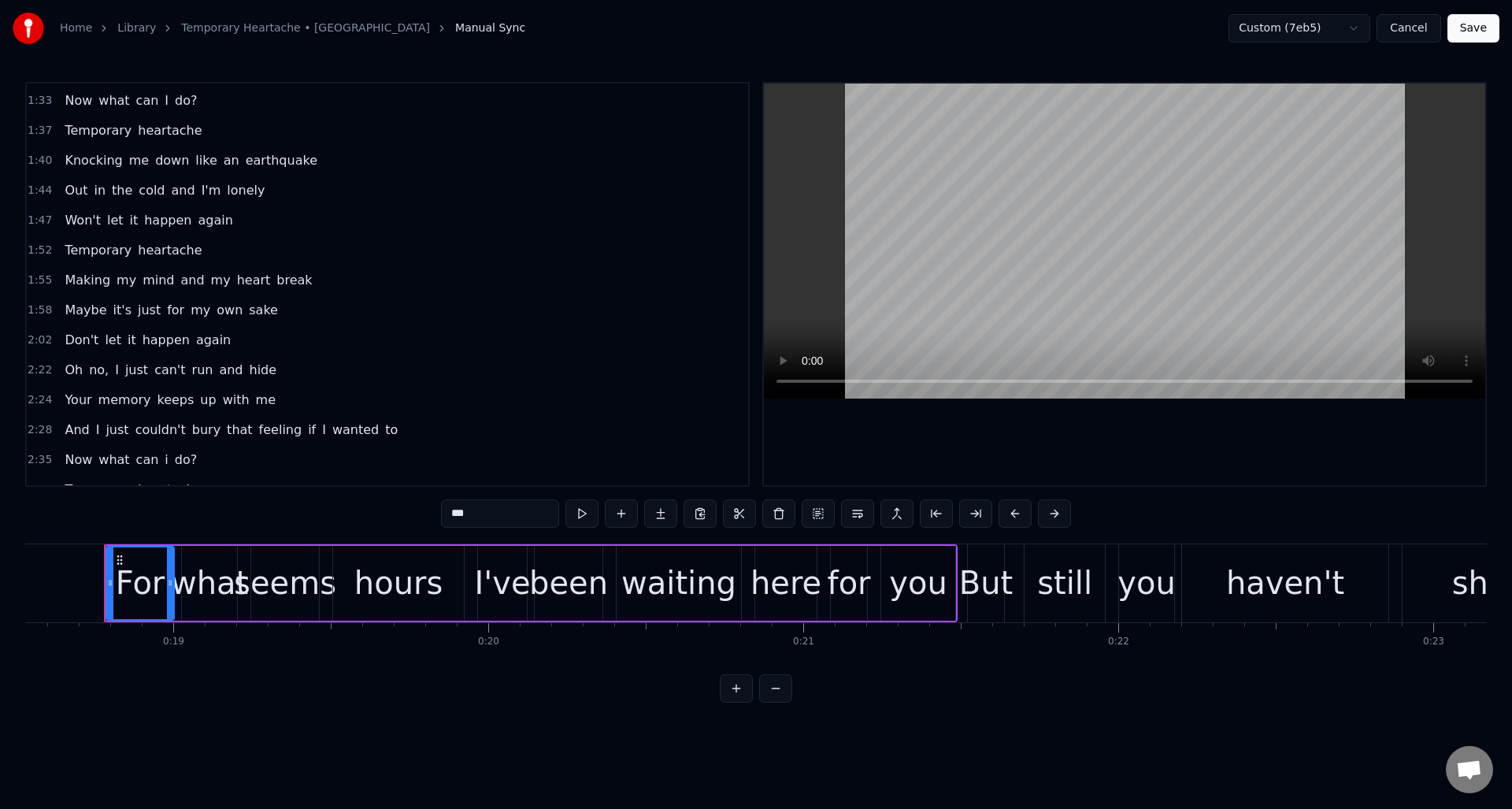
scroll to position [605, 0]
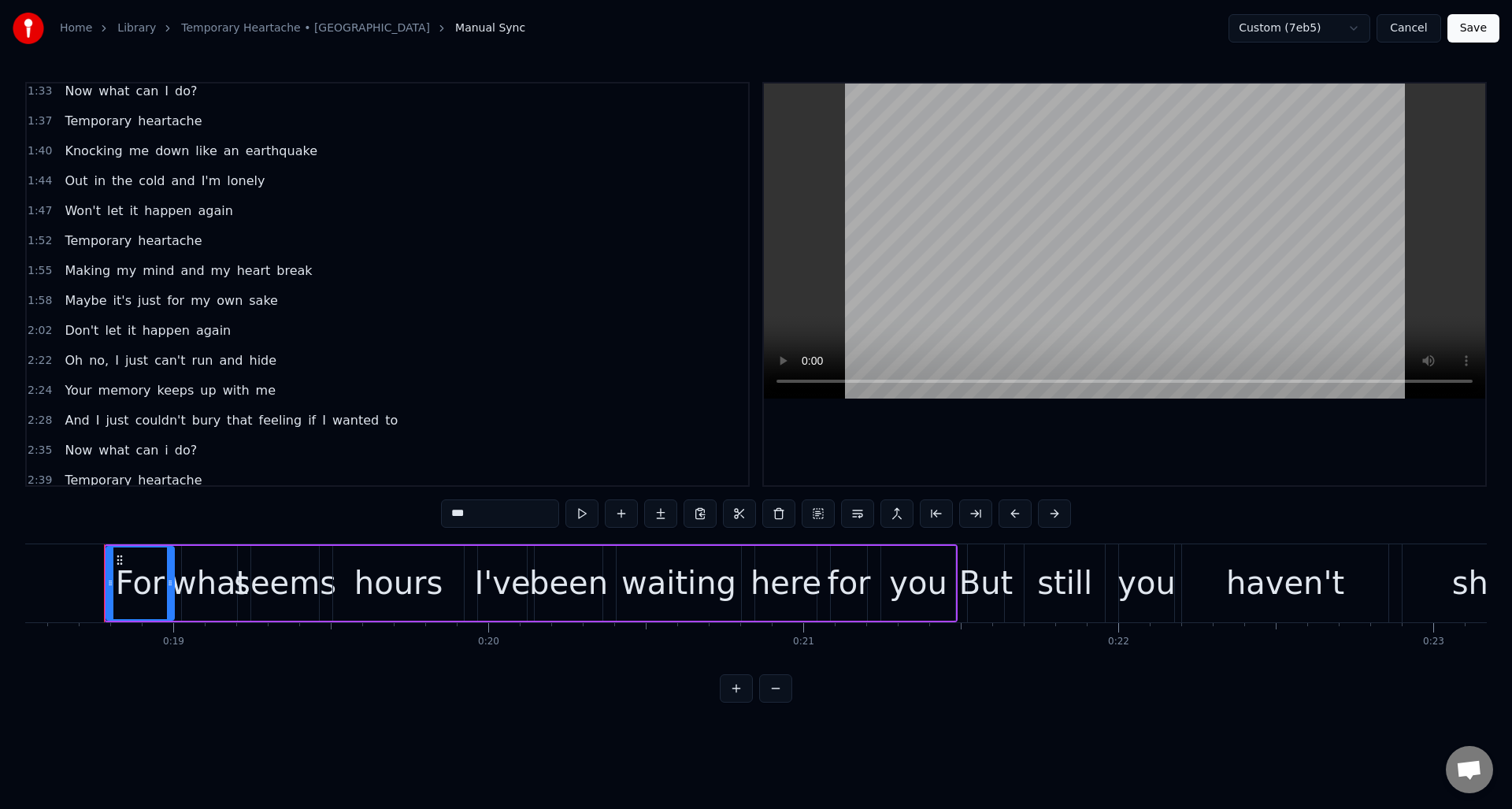
click at [163, 452] on span "i" at bounding box center [166, 450] width 6 height 18
type input "*"
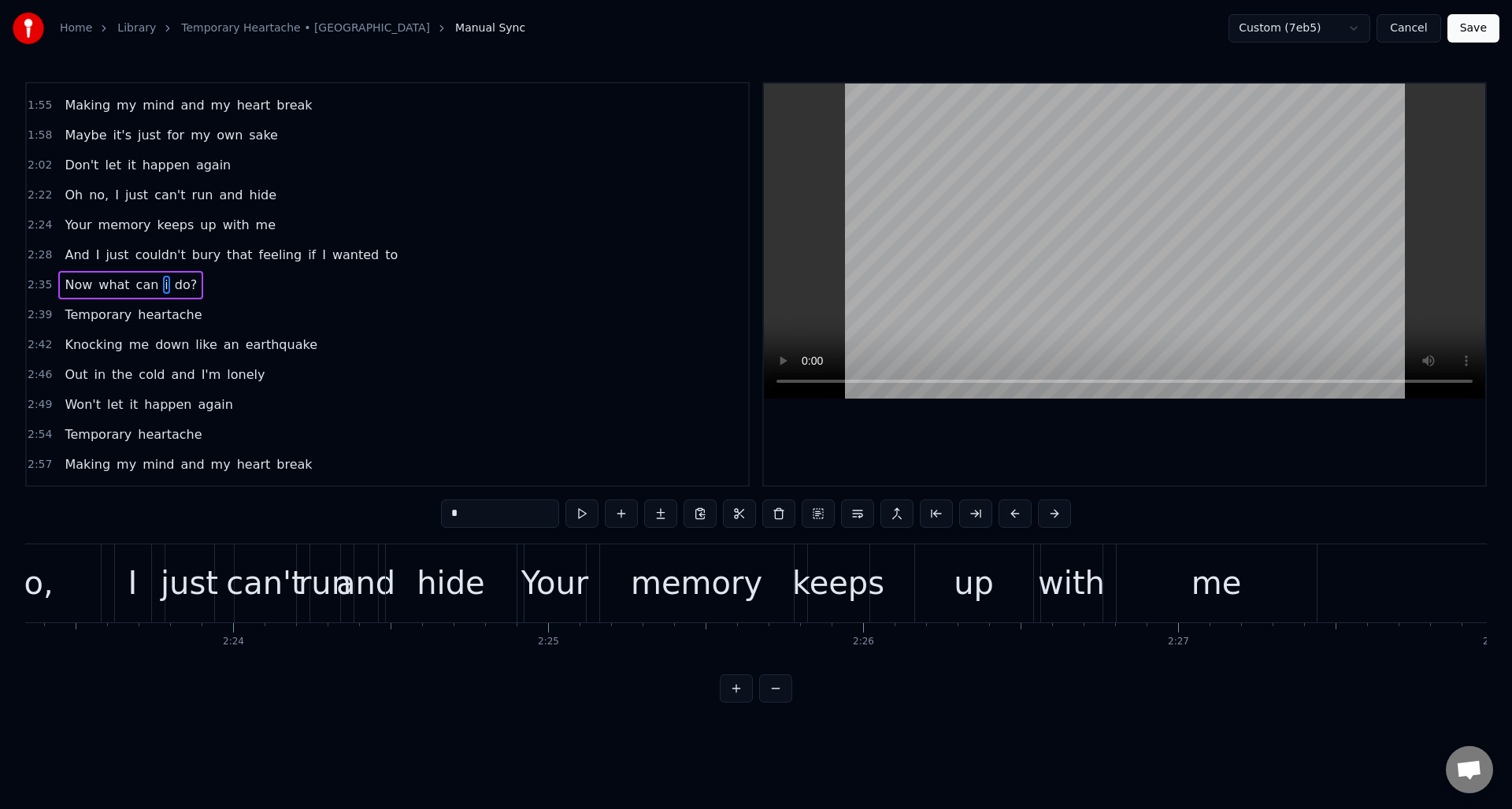
scroll to position [0, 49270]
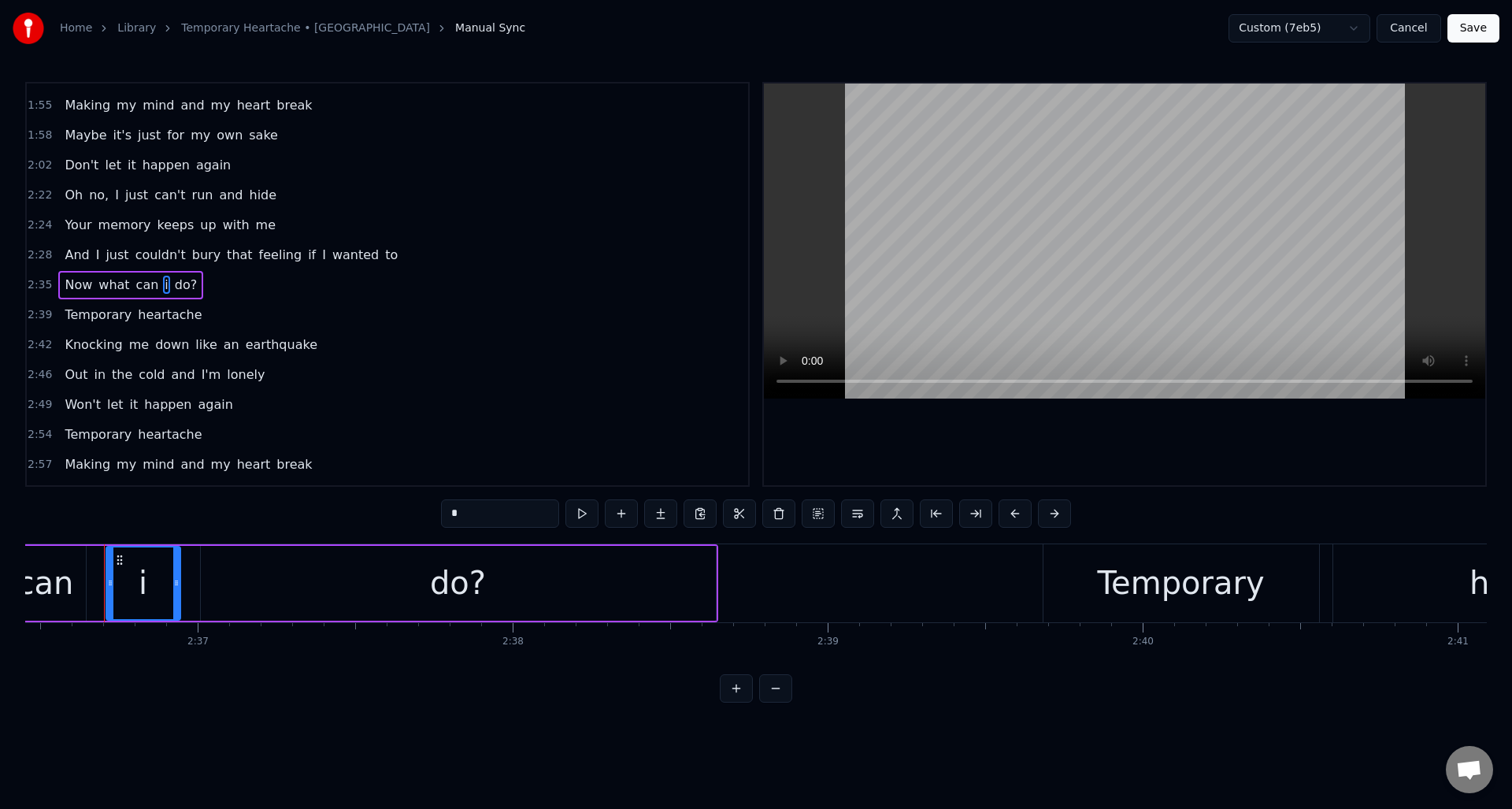
click at [464, 512] on input "*" at bounding box center [500, 513] width 118 height 29
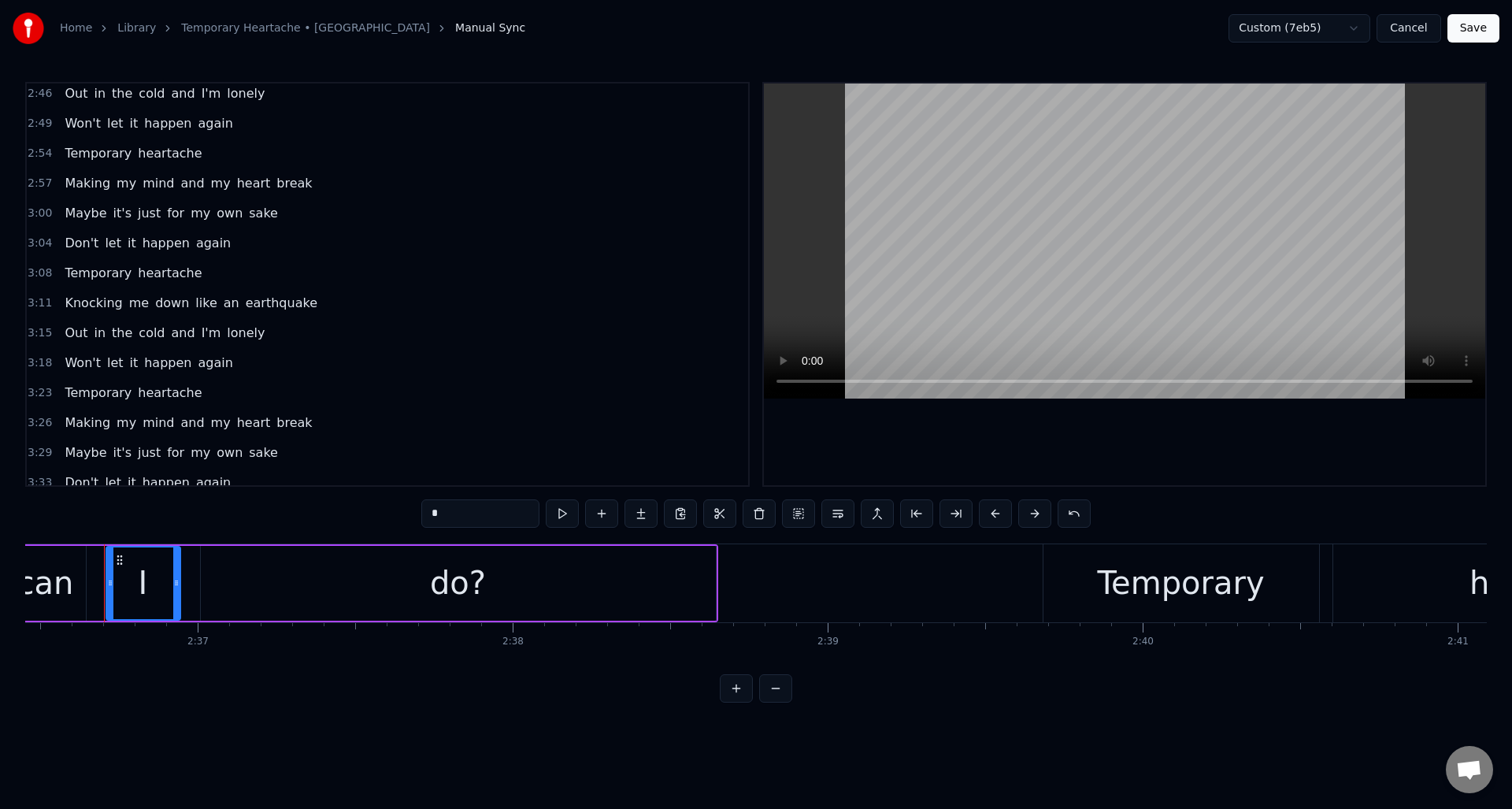
scroll to position [1053, 0]
type input "*"
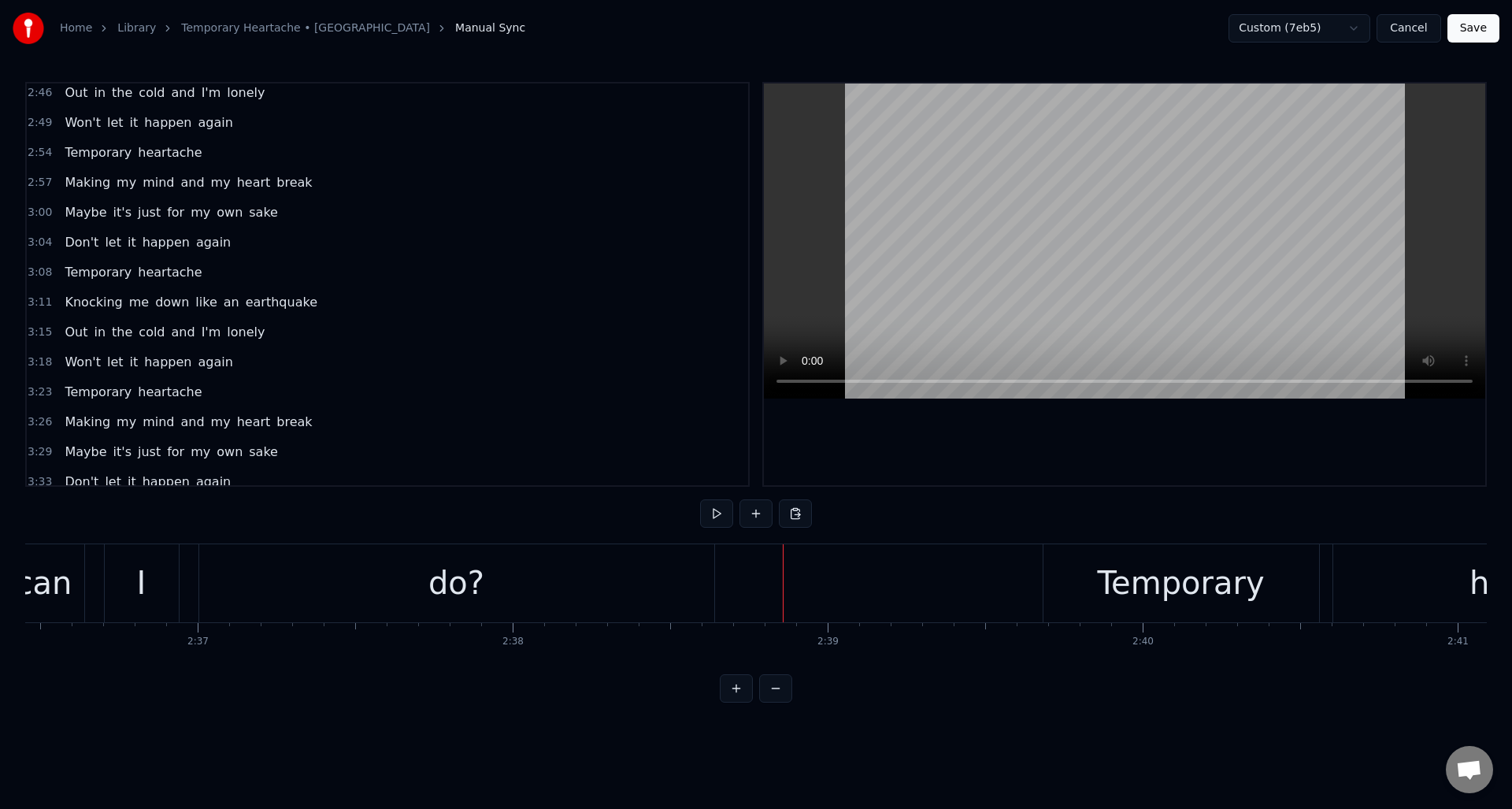
click at [1475, 27] on button "Save" at bounding box center [1473, 28] width 52 height 29
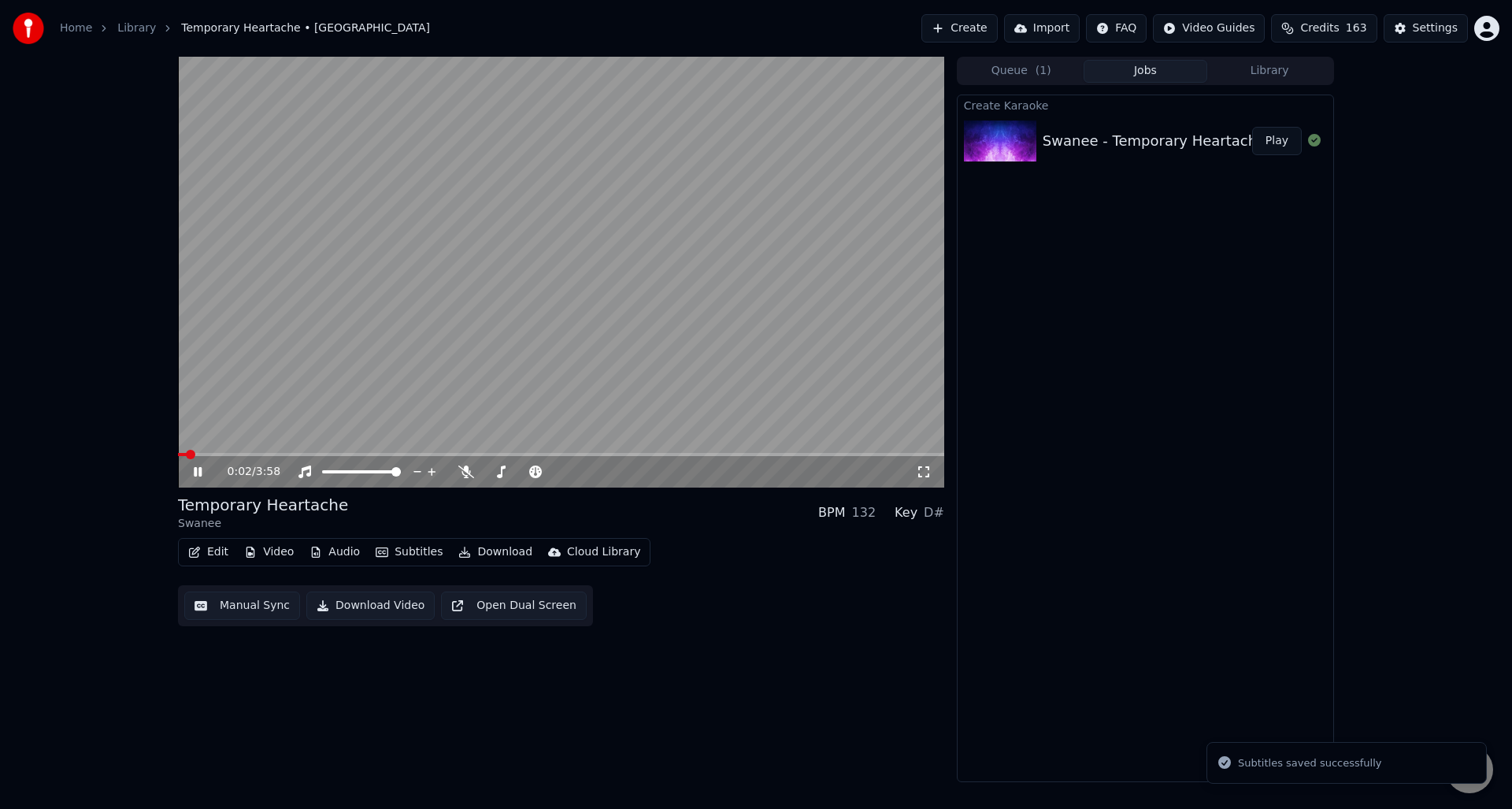
click at [554, 450] on video at bounding box center [561, 273] width 766 height 431
click at [550, 453] on span at bounding box center [561, 454] width 766 height 3
click at [199, 470] on icon at bounding box center [198, 471] width 10 height 11
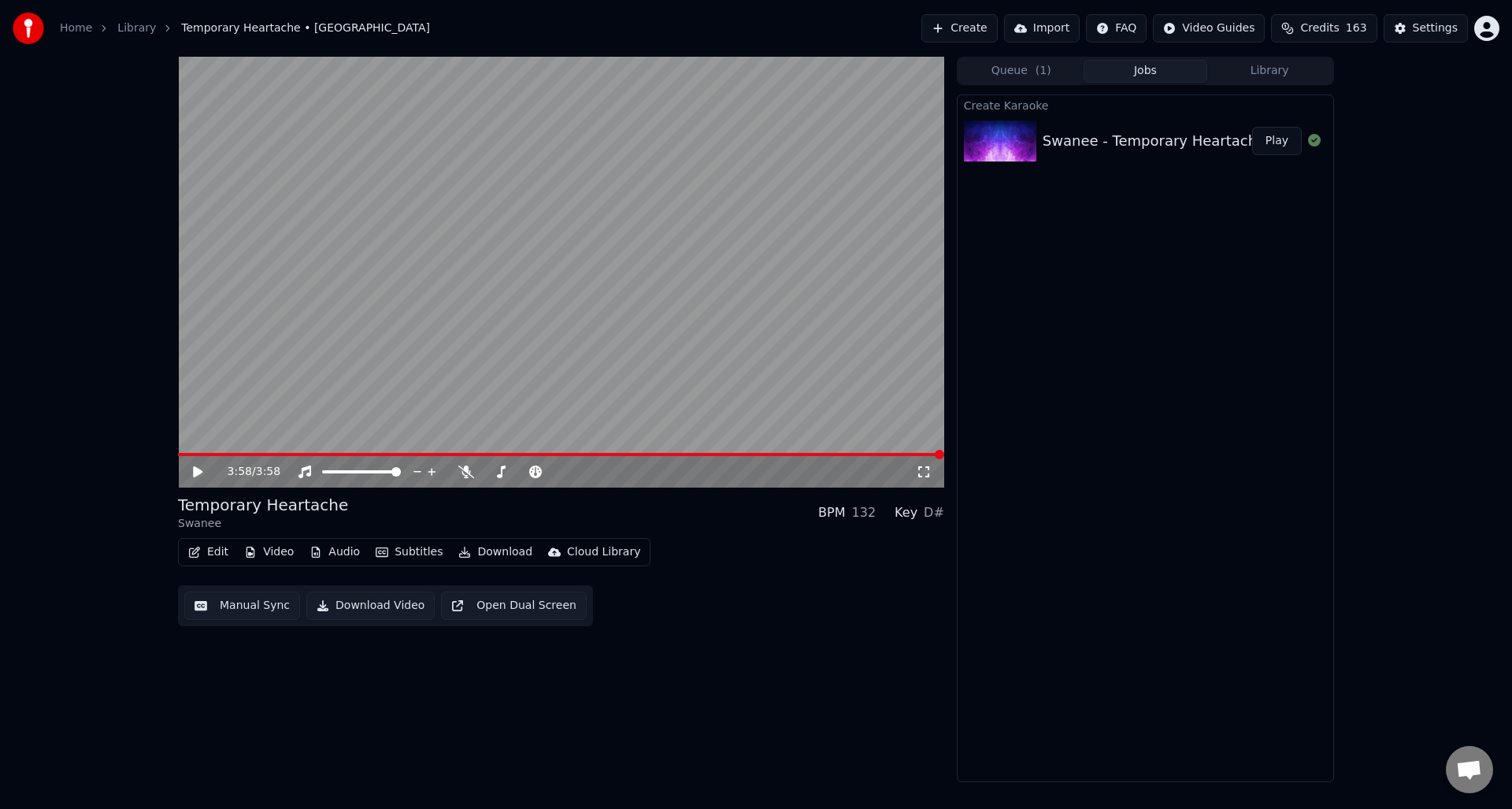
click at [365, 606] on button "Download Video" at bounding box center [370, 605] width 128 height 29
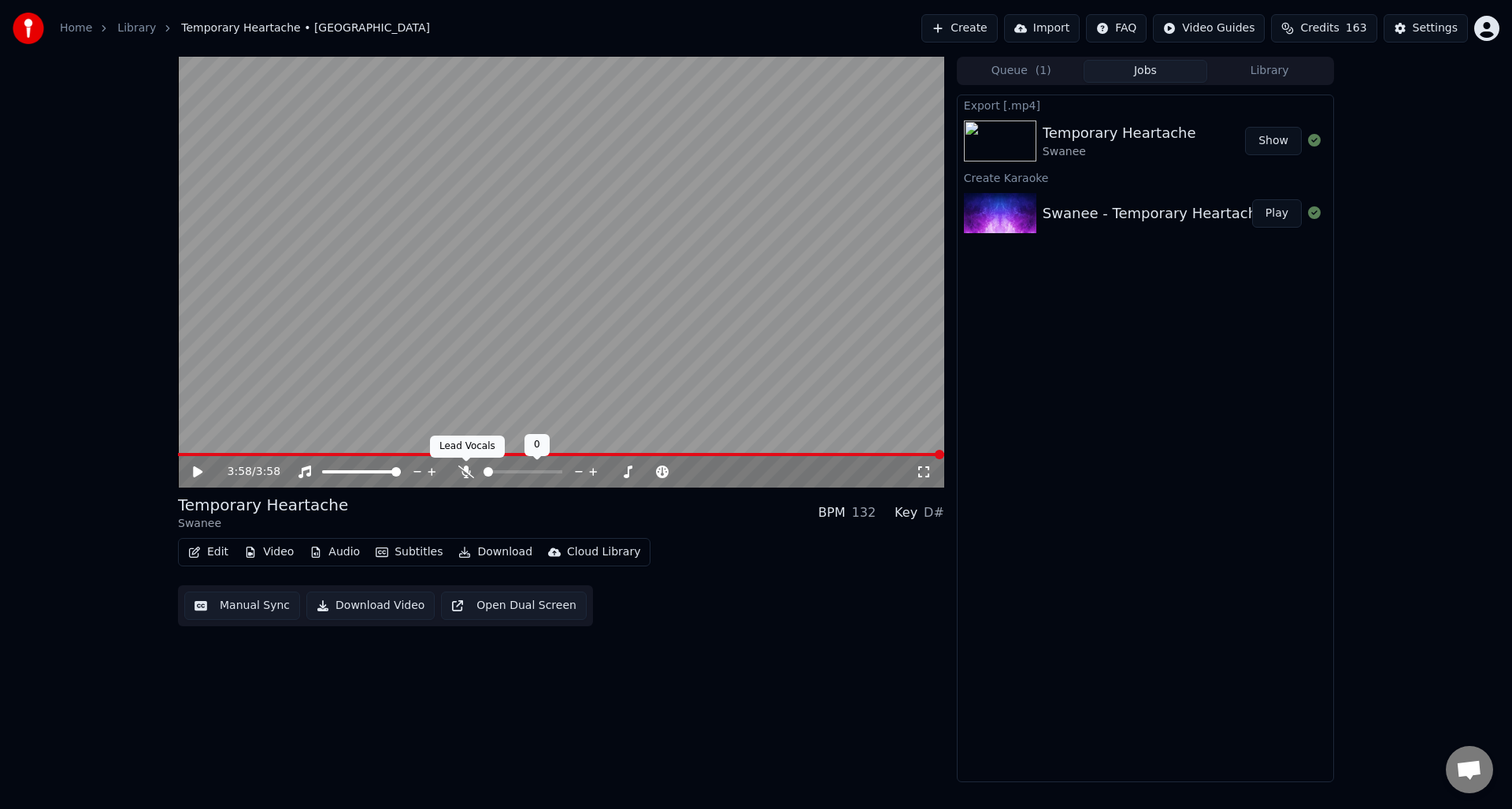
click at [465, 467] on icon at bounding box center [466, 471] width 16 height 13
click at [363, 609] on button "Download Video" at bounding box center [370, 605] width 128 height 29
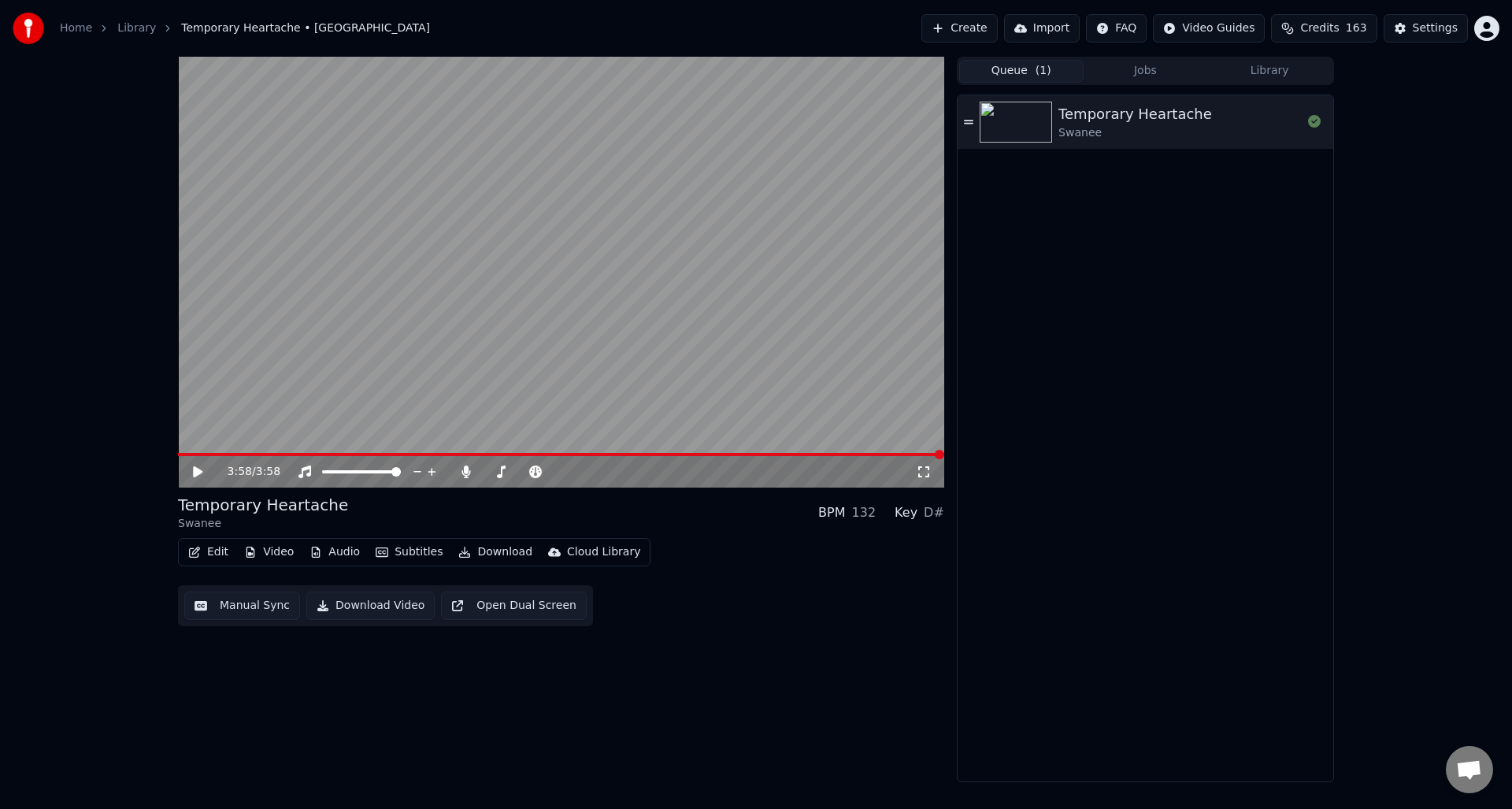
click at [1027, 71] on button "Queue ( 1 )" at bounding box center [1021, 71] width 124 height 23
click at [1147, 69] on button "Jobs" at bounding box center [1145, 71] width 124 height 23
